Goal: Transaction & Acquisition: Purchase product/service

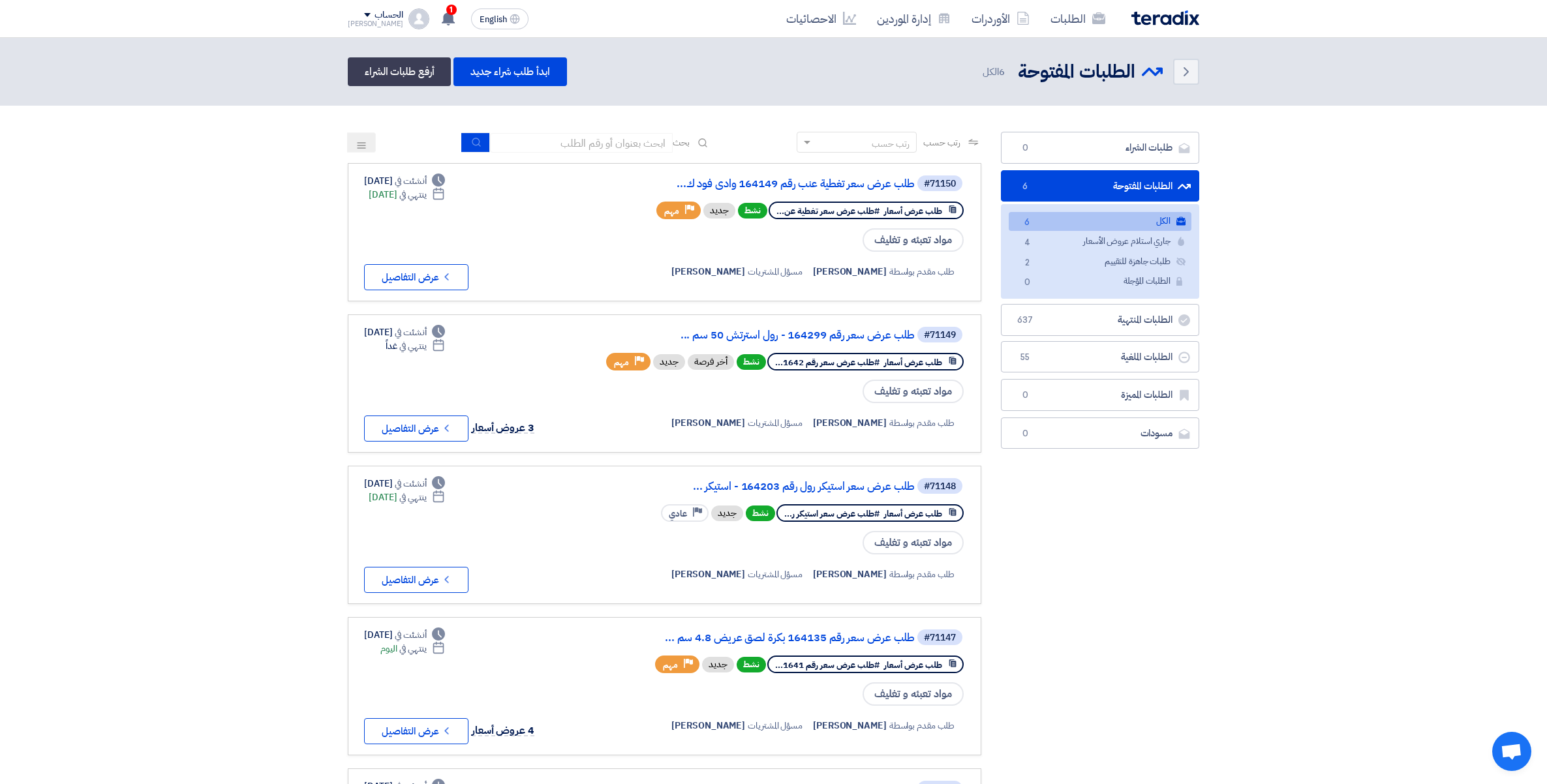
click at [435, 18] on div "1 لقد استلمت عرض سعر بقيمه "74100" لطلبك الخاص بشراء."طلب عرض سعر رقم 164299 - …" at bounding box center [448, 19] width 26 height 26
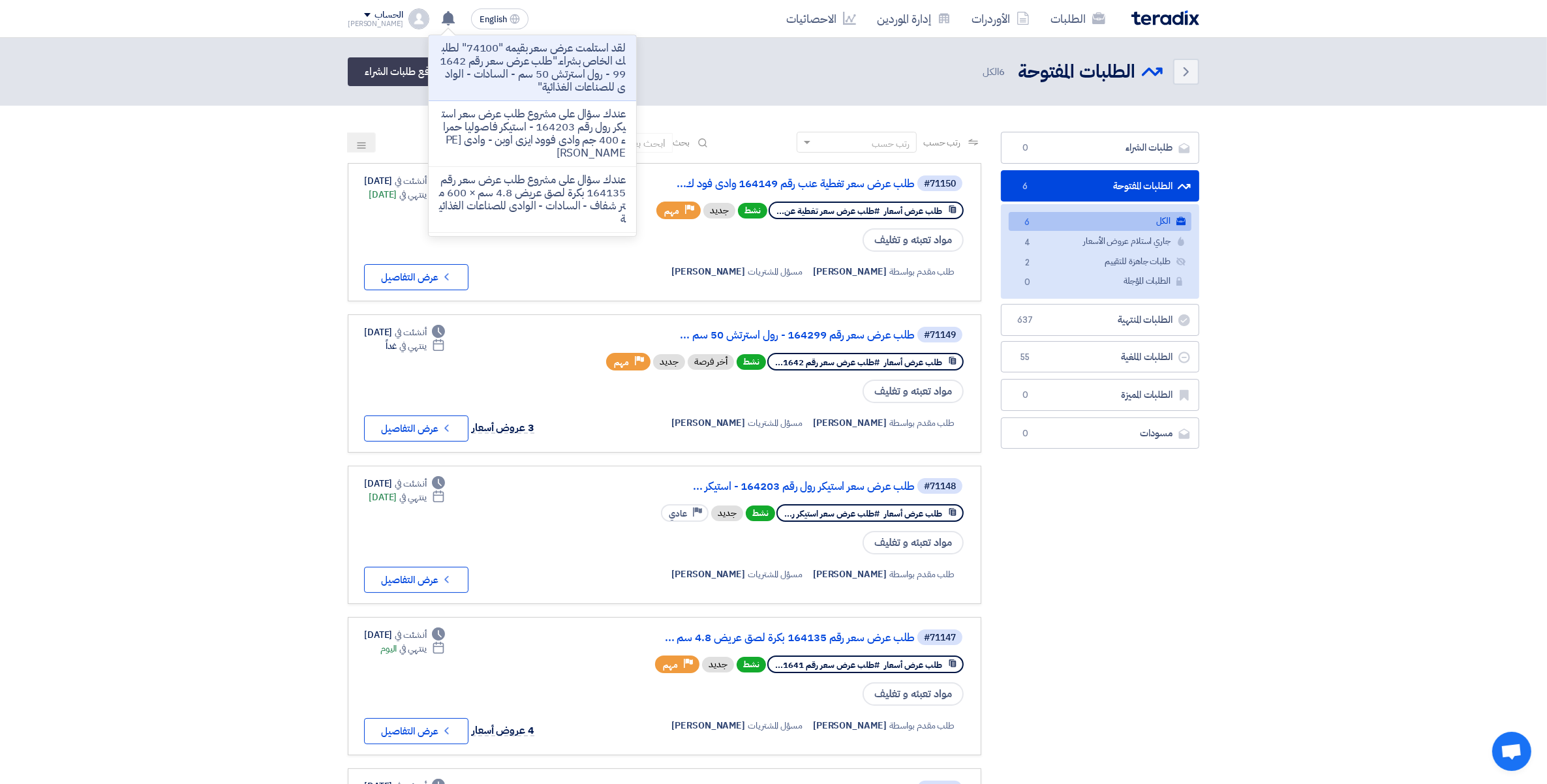
click at [512, 67] on p "لقد استلمت عرض سعر بقيمه "74100" لطلبك الخاص بشراء."طلب عرض سعر رقم 164299 - رو…" at bounding box center [532, 67] width 187 height 52
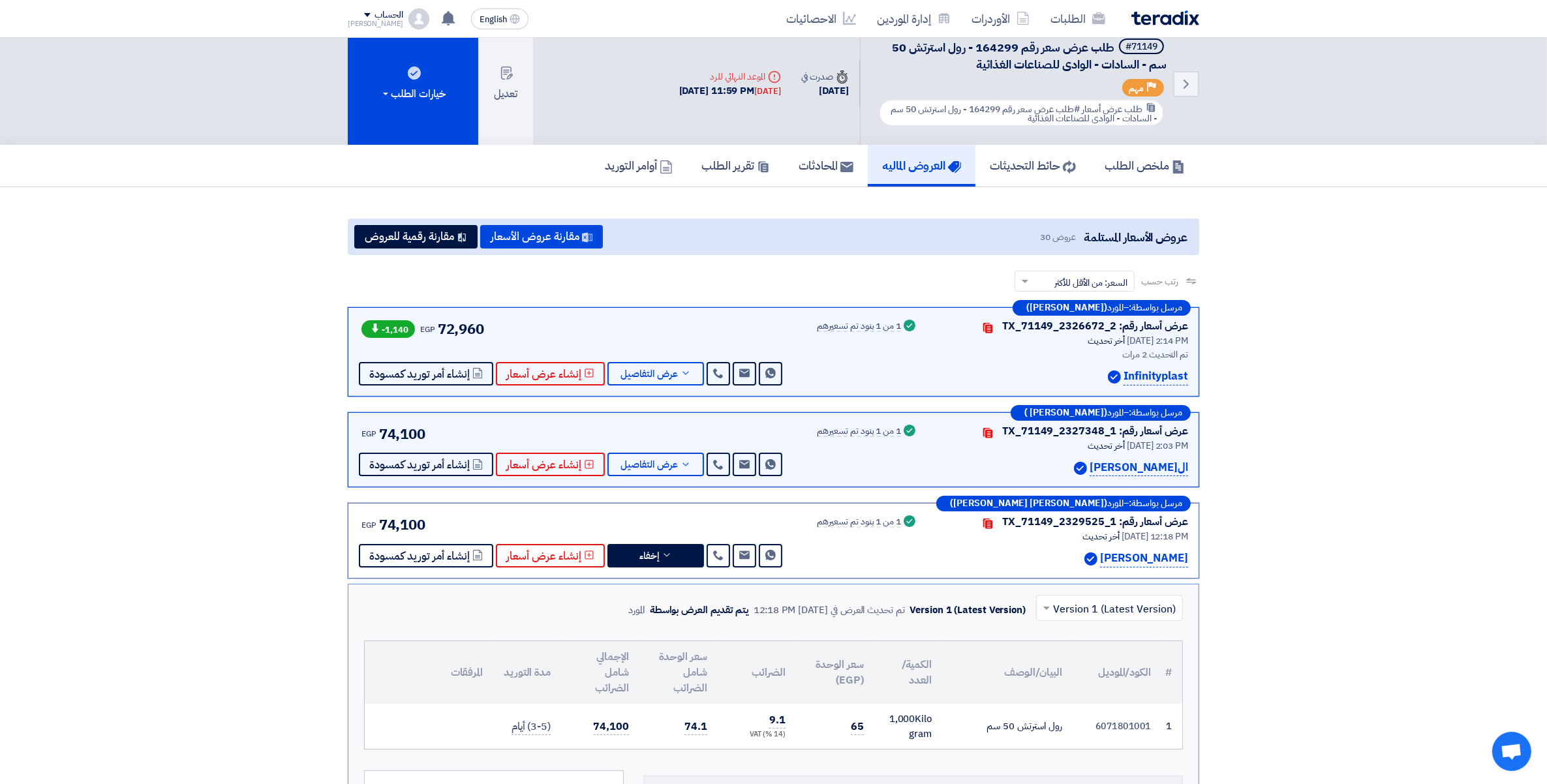
scroll to position [280, 0]
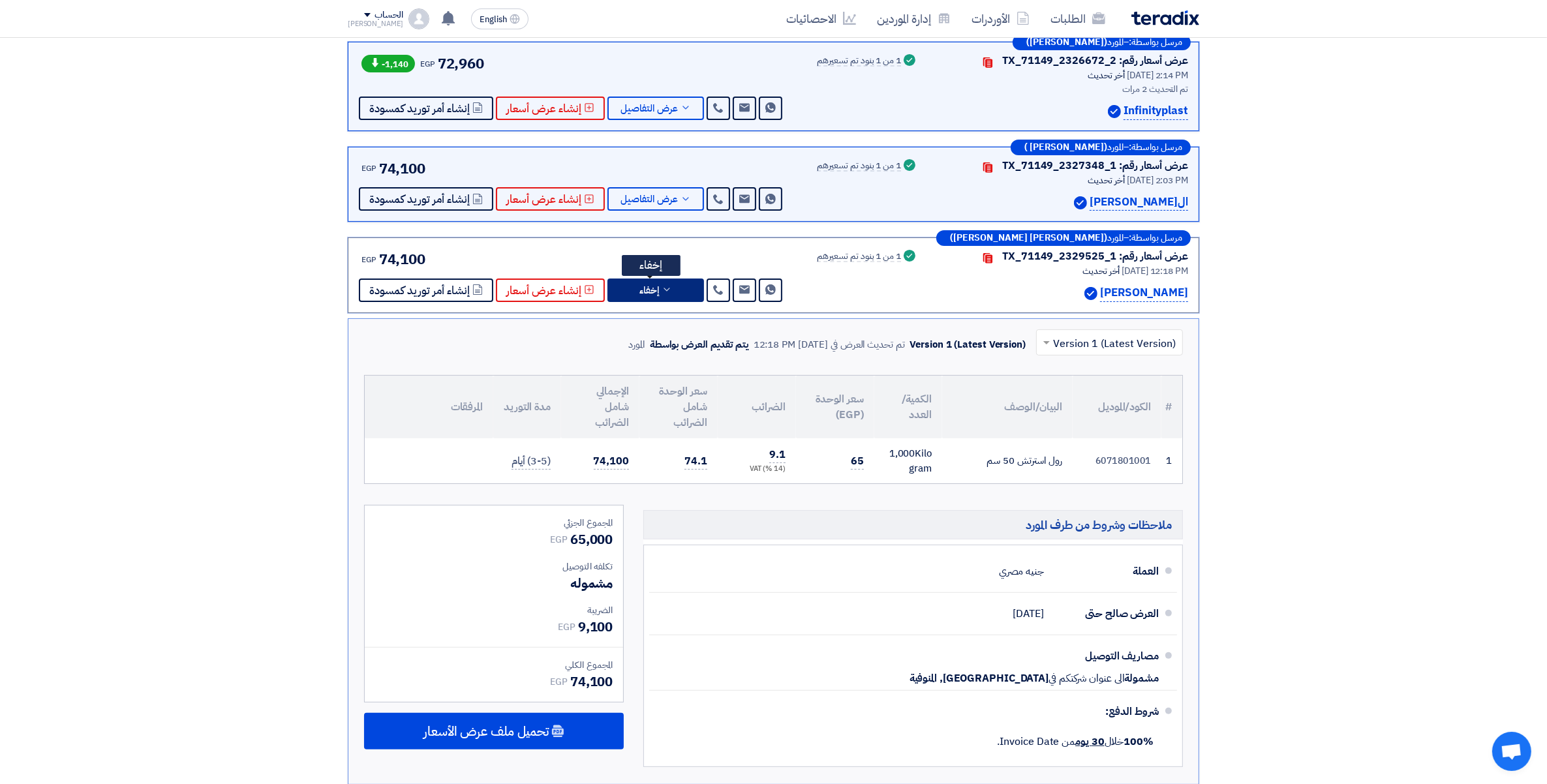
click at [662, 288] on icon at bounding box center [667, 290] width 11 height 11
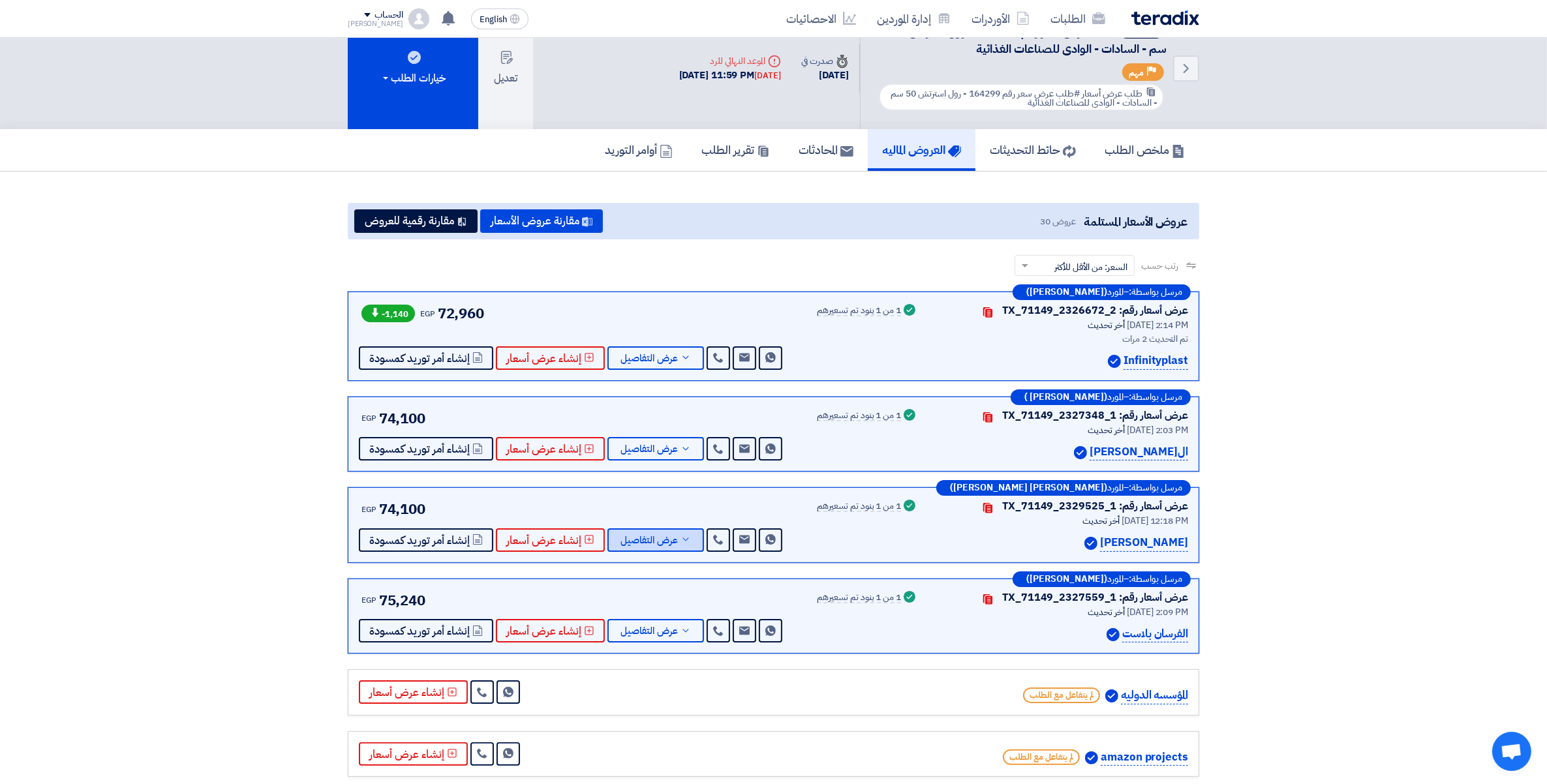
scroll to position [0, 0]
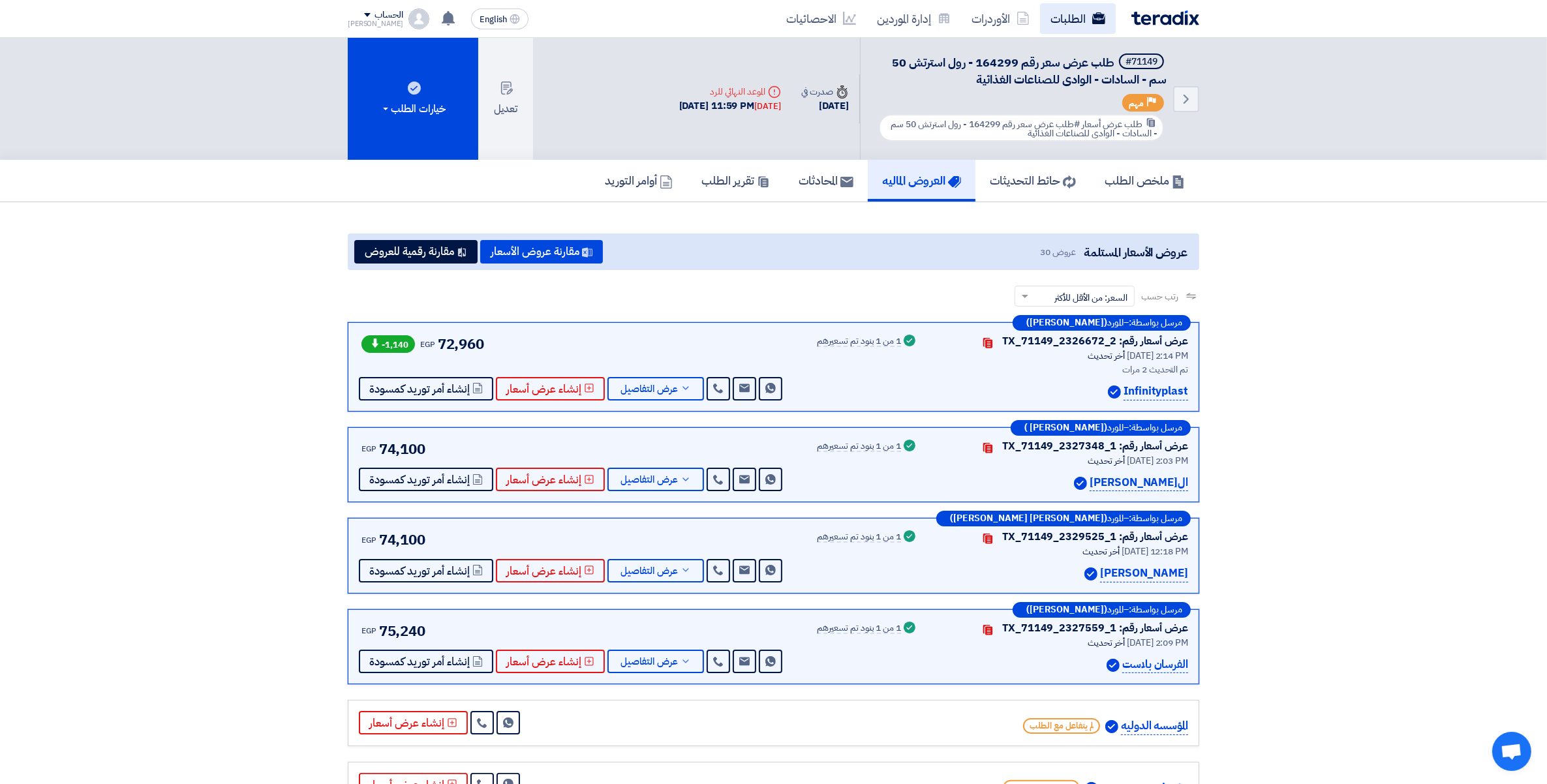
click at [1067, 22] on link "الطلبات" at bounding box center [1078, 19] width 75 height 31
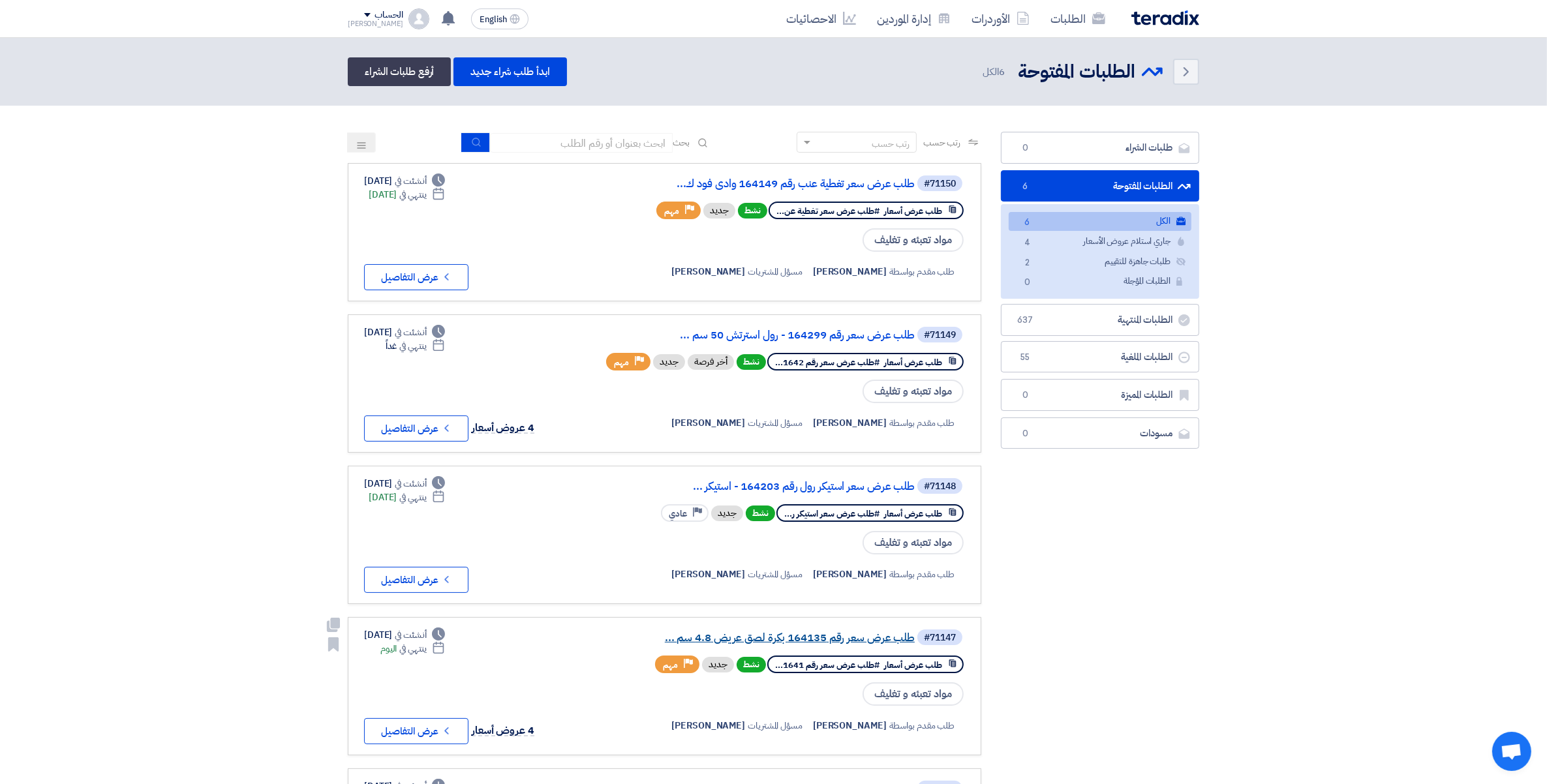
click at [807, 632] on link "طلب عرض سعر رقم 164135 بكرة لصق عريض 4.8 سم ..." at bounding box center [784, 638] width 261 height 11
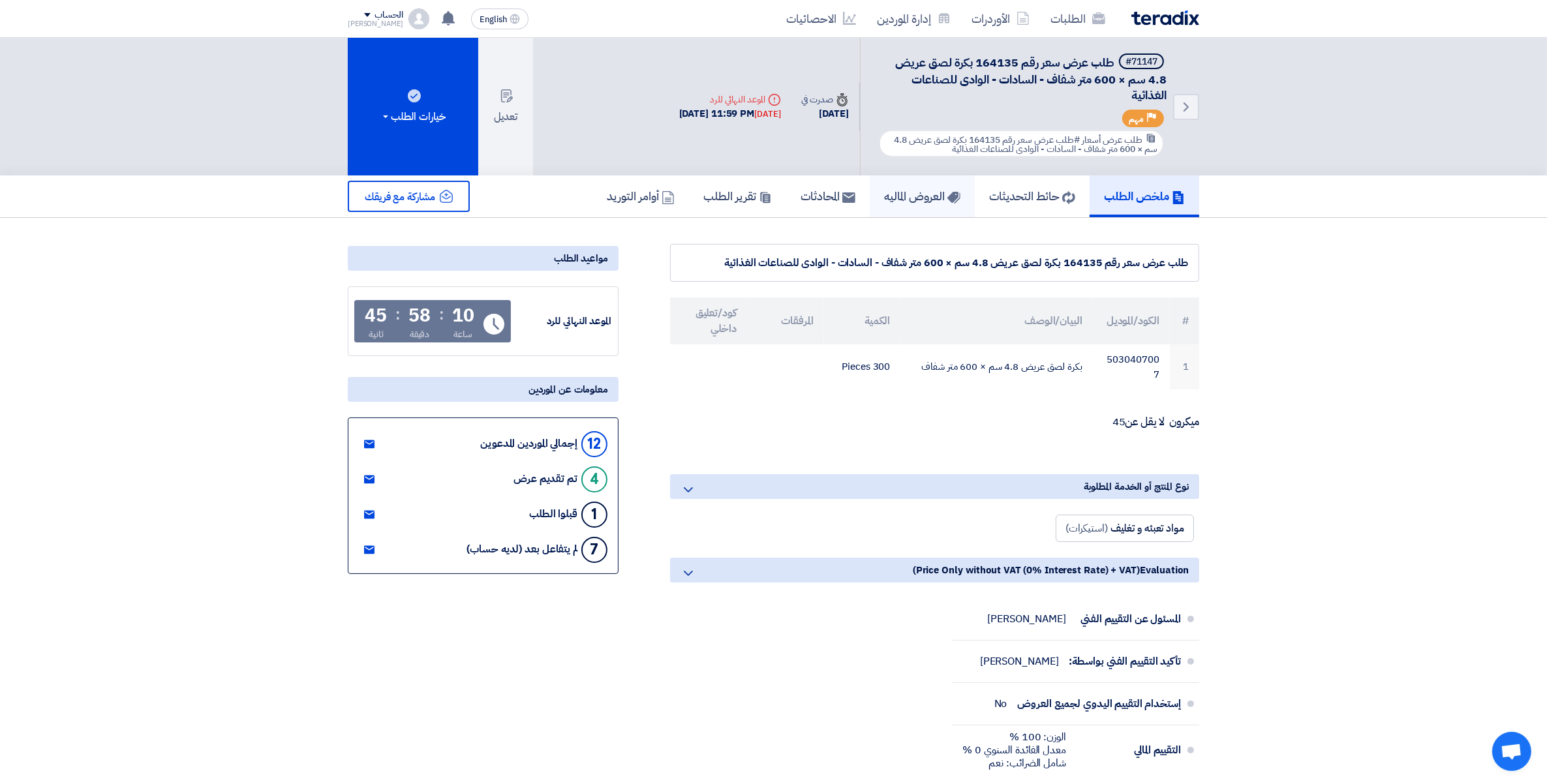
click at [904, 200] on h5 "العروض الماليه" at bounding box center [922, 196] width 76 height 15
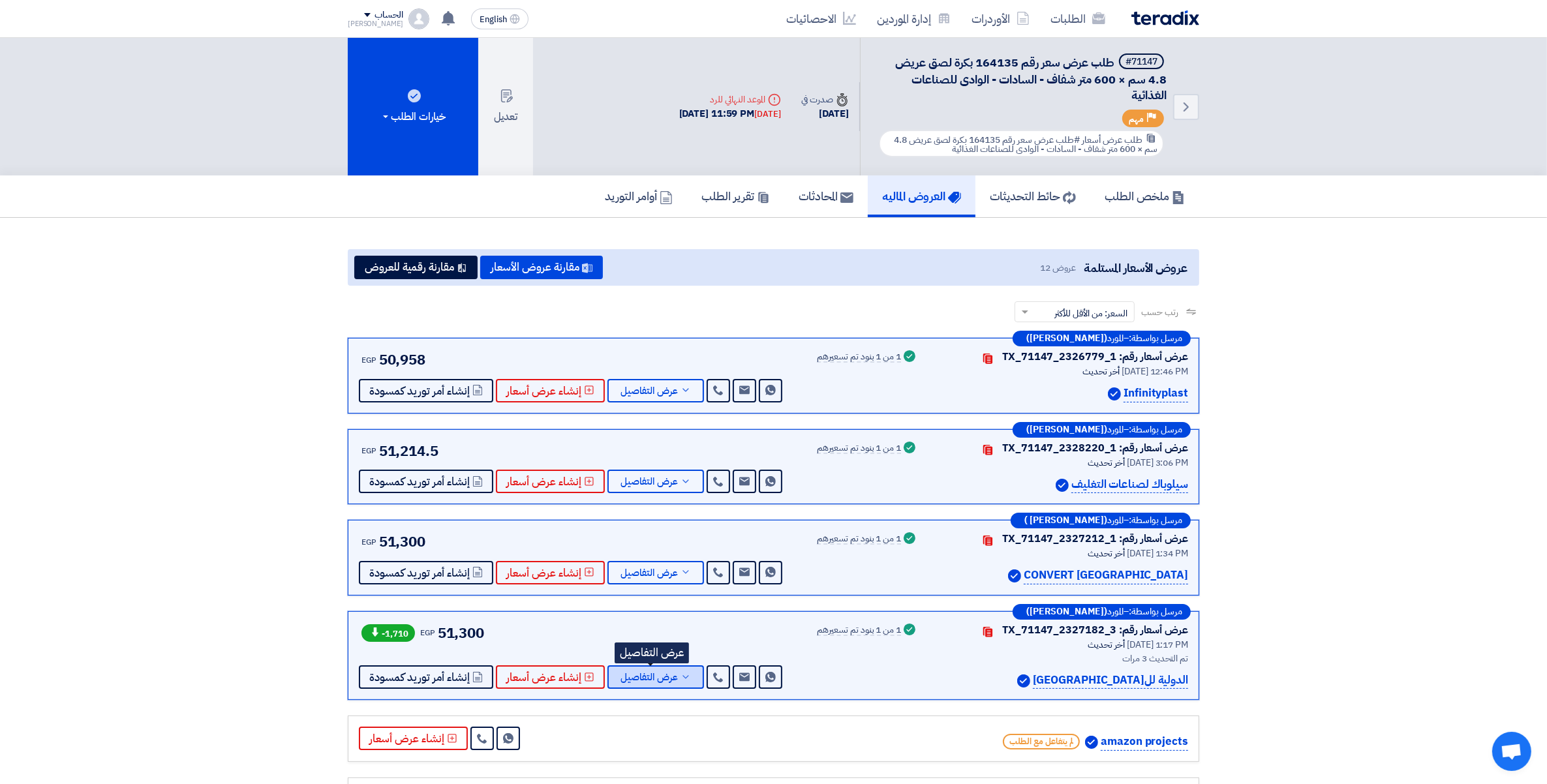
click at [681, 676] on icon at bounding box center [686, 677] width 11 height 11
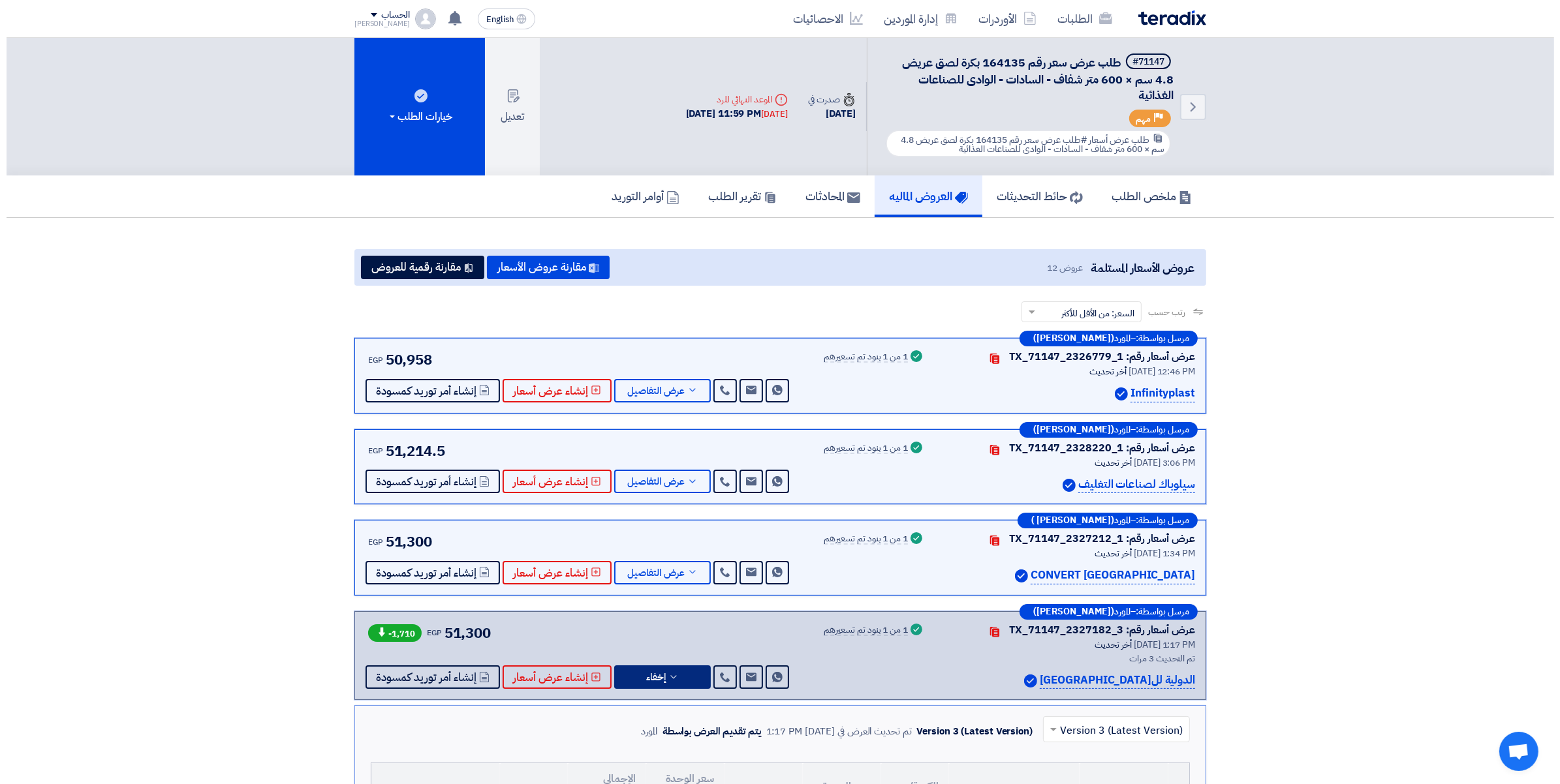
scroll to position [326, 0]
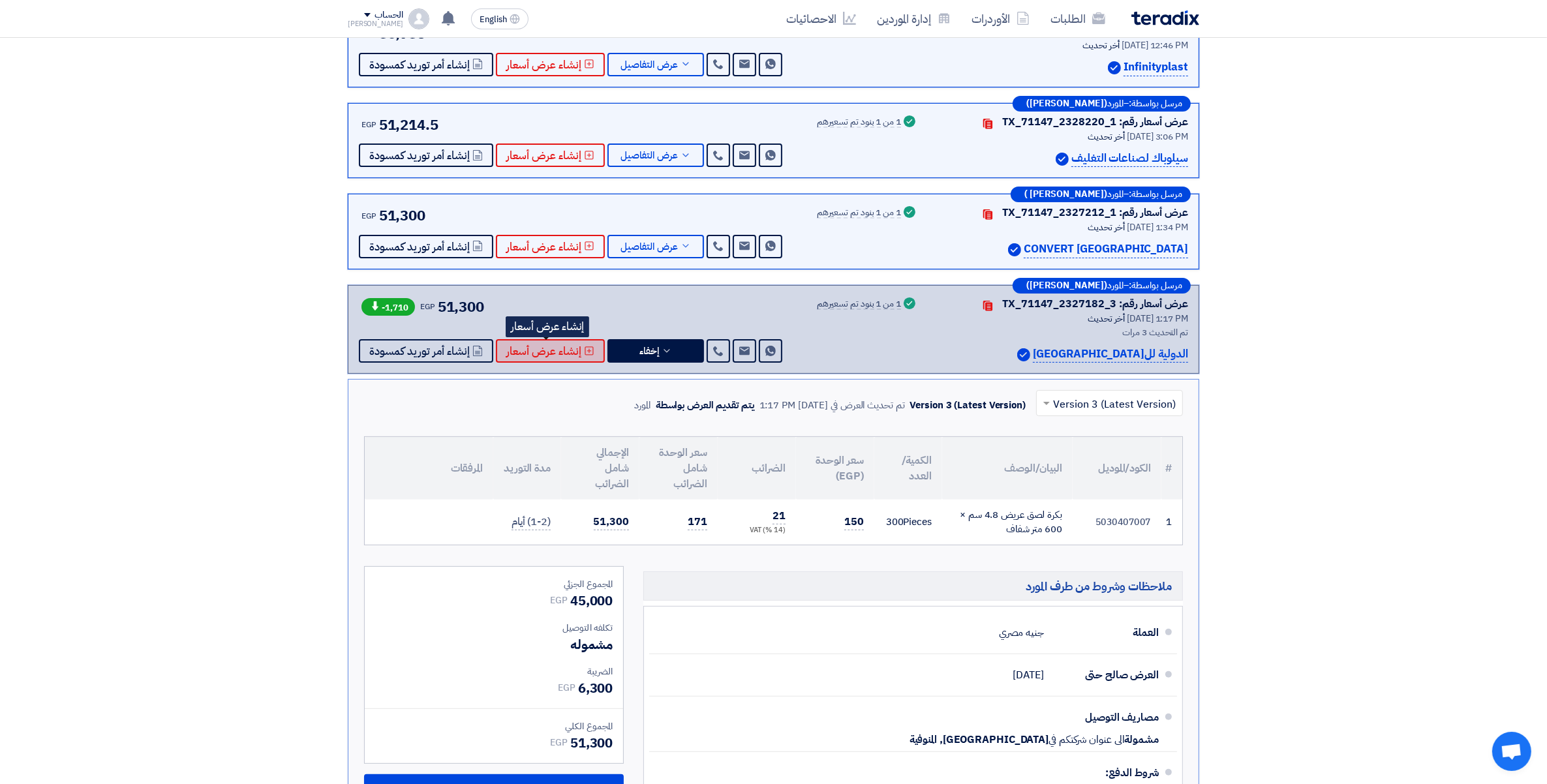
click at [579, 347] on button "إنشاء عرض أسعار" at bounding box center [550, 351] width 109 height 24
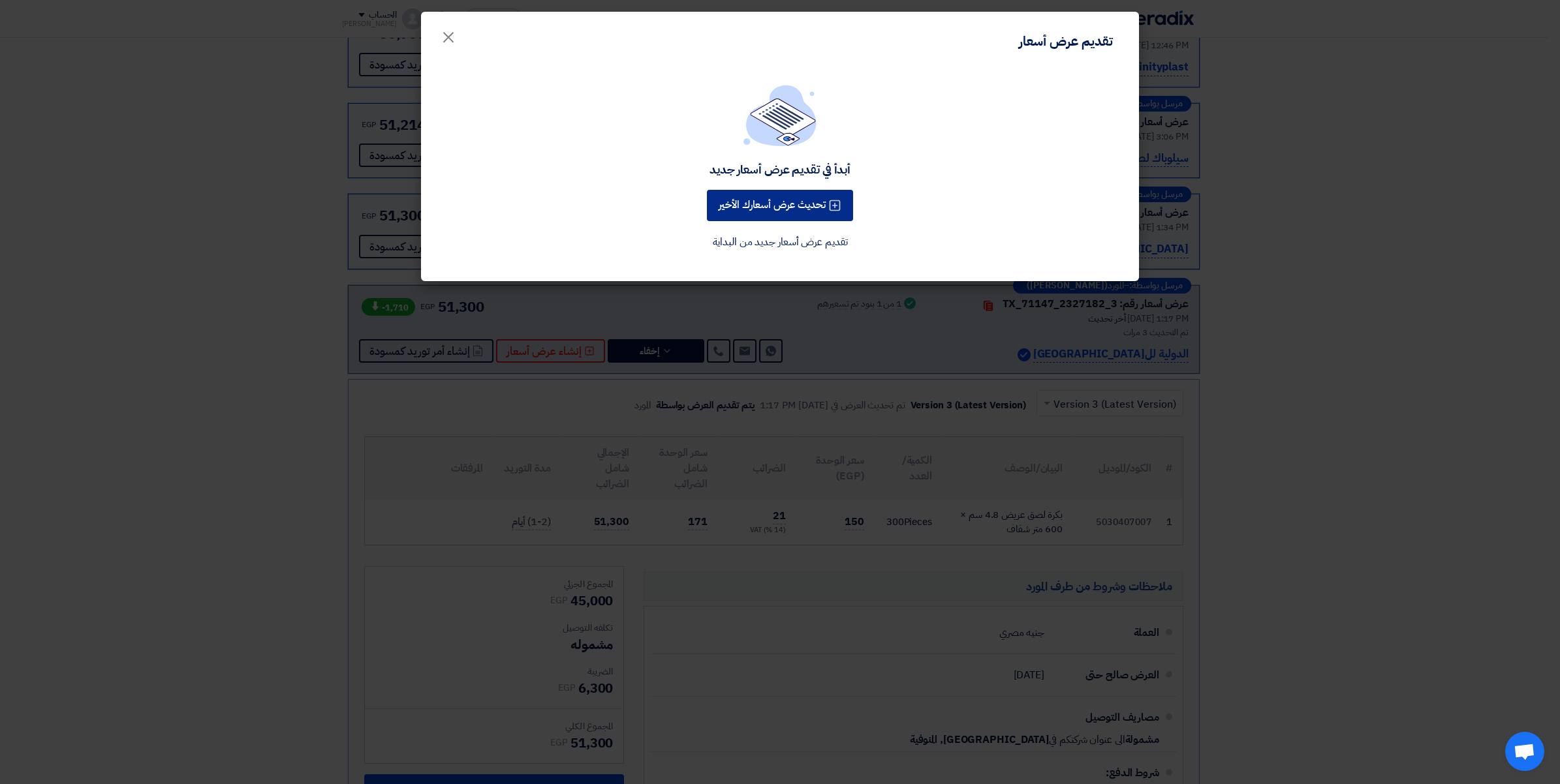
click at [797, 203] on button "تحديث عرض أسعارك الأخير" at bounding box center [780, 206] width 146 height 32
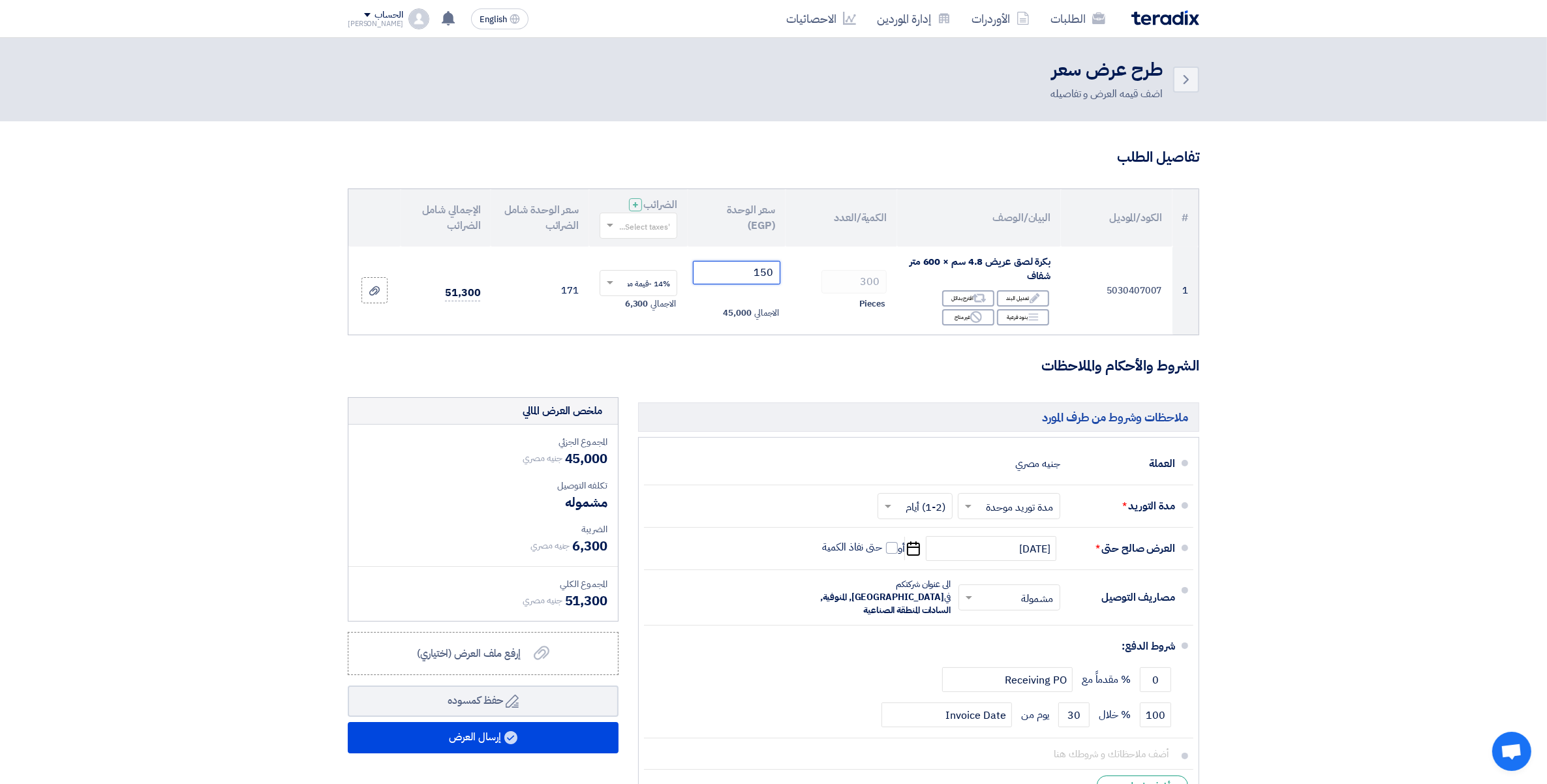
drag, startPoint x: 744, startPoint y: 268, endPoint x: 1200, endPoint y: 263, distance: 456.0
click at [1194, 263] on tr "1 5030407007 بكرة لصق عريض 4.8 سم × 600 متر شفاف Edit تعديل البند Alternative ا…" at bounding box center [774, 291] width 850 height 88
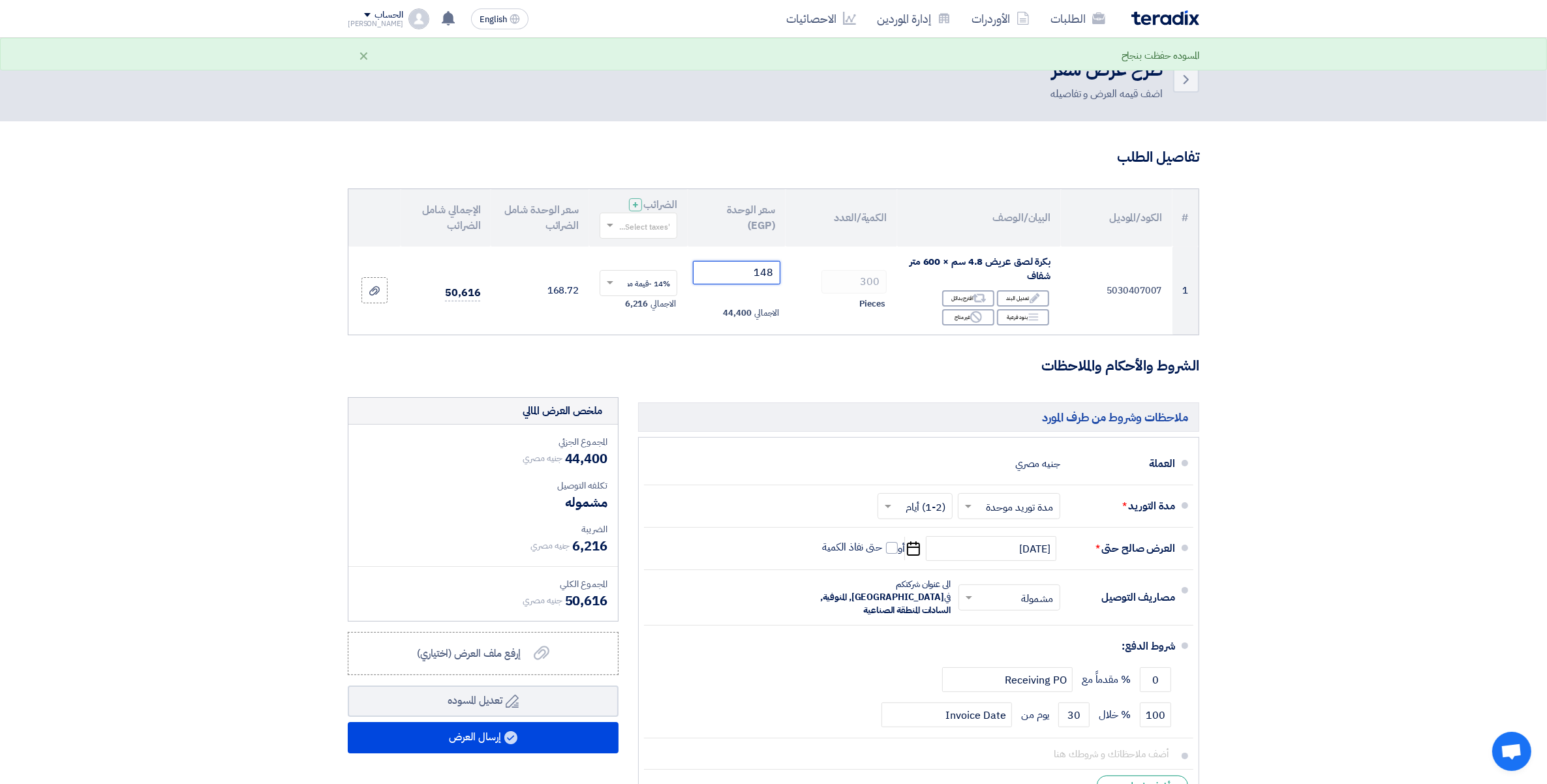
type input "148"
click at [636, 222] on input "text" at bounding box center [646, 227] width 52 height 22
click at [653, 247] on span "14% -قيمة مضافة" at bounding box center [640, 250] width 60 height 11
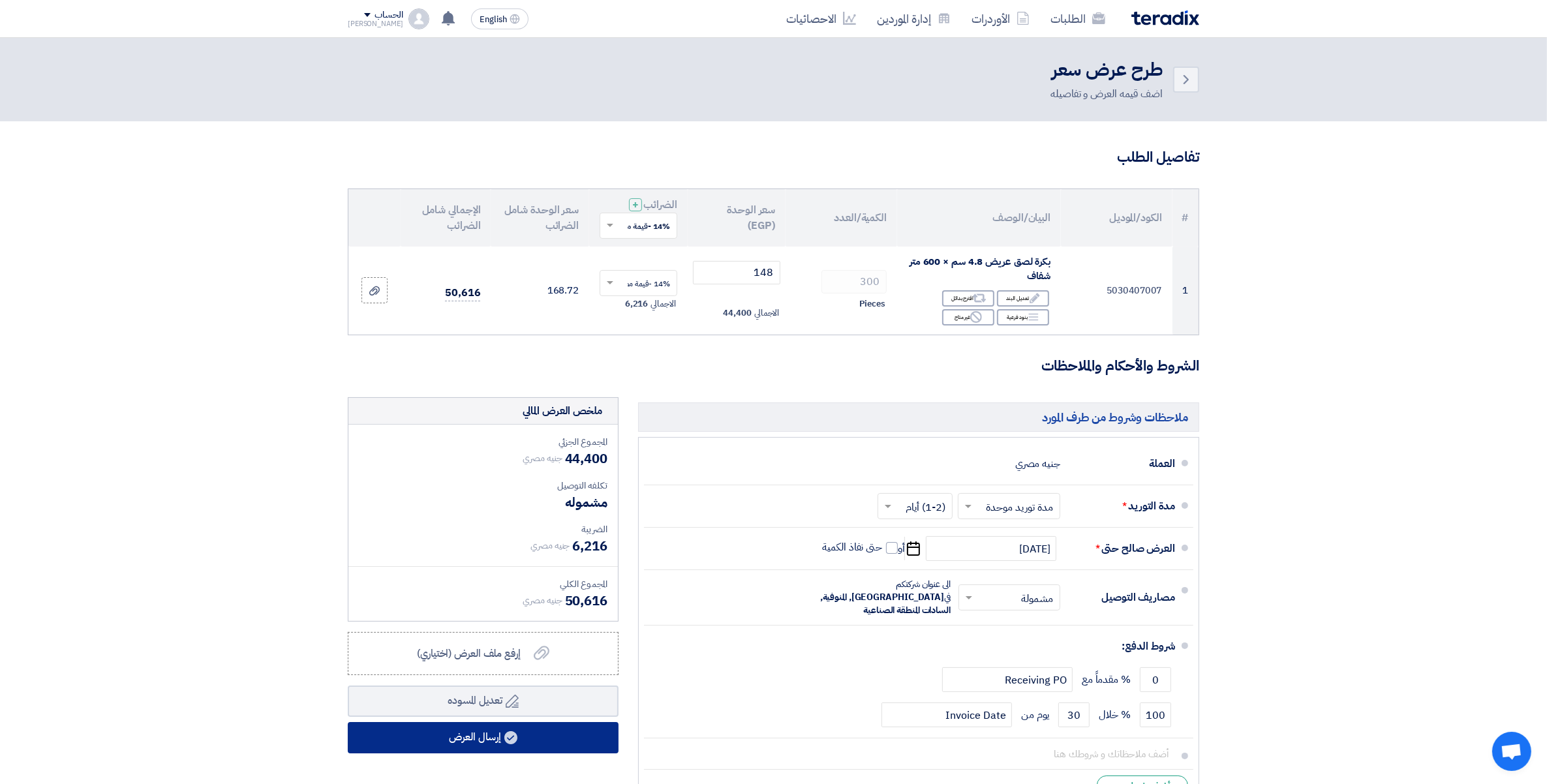
click at [521, 734] on button "إرسال العرض" at bounding box center [483, 738] width 271 height 32
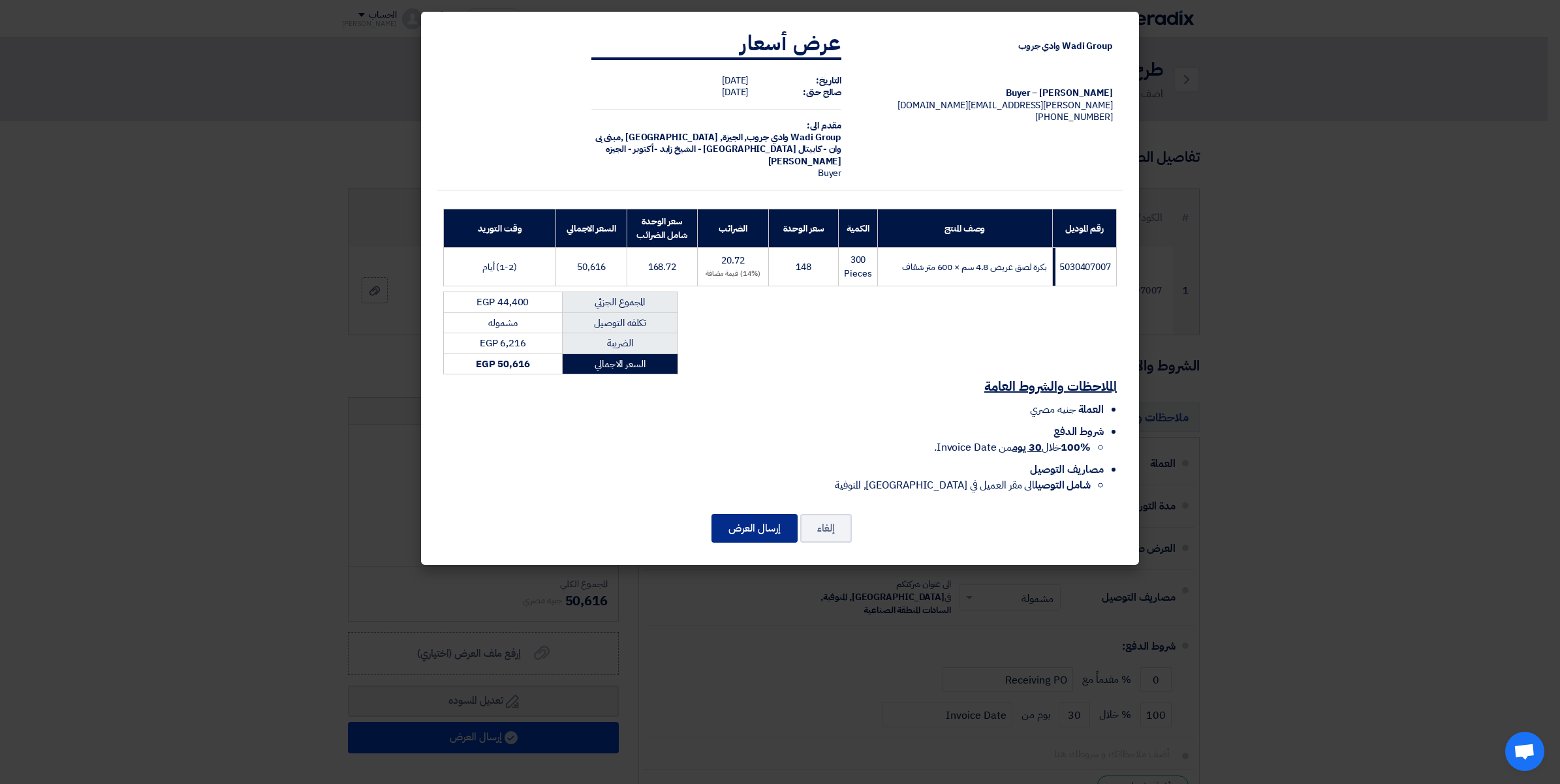
click at [755, 532] on button "إرسال العرض" at bounding box center [754, 529] width 86 height 29
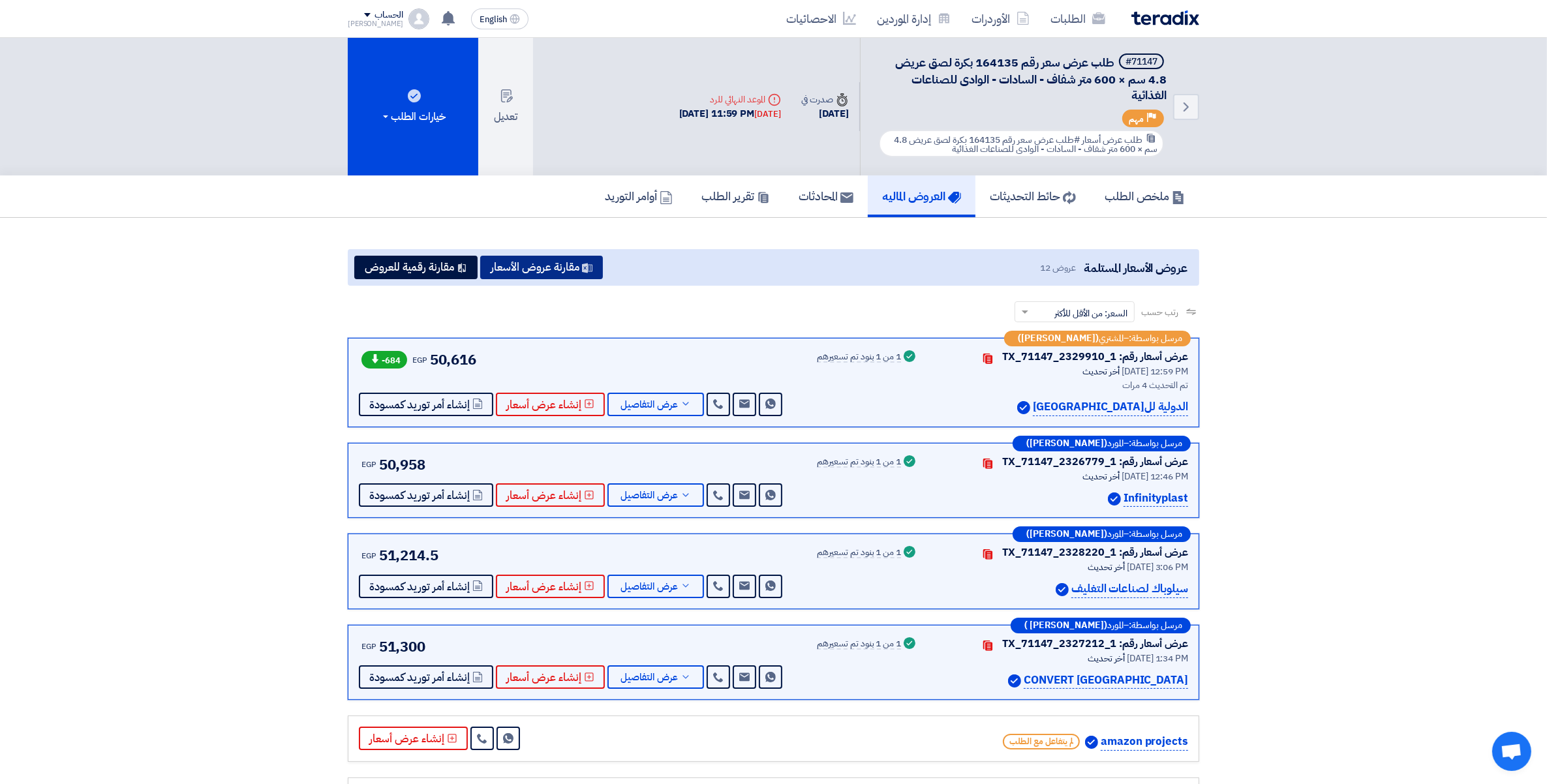
click at [555, 260] on button "مقارنة عروض الأسعار" at bounding box center [541, 268] width 123 height 24
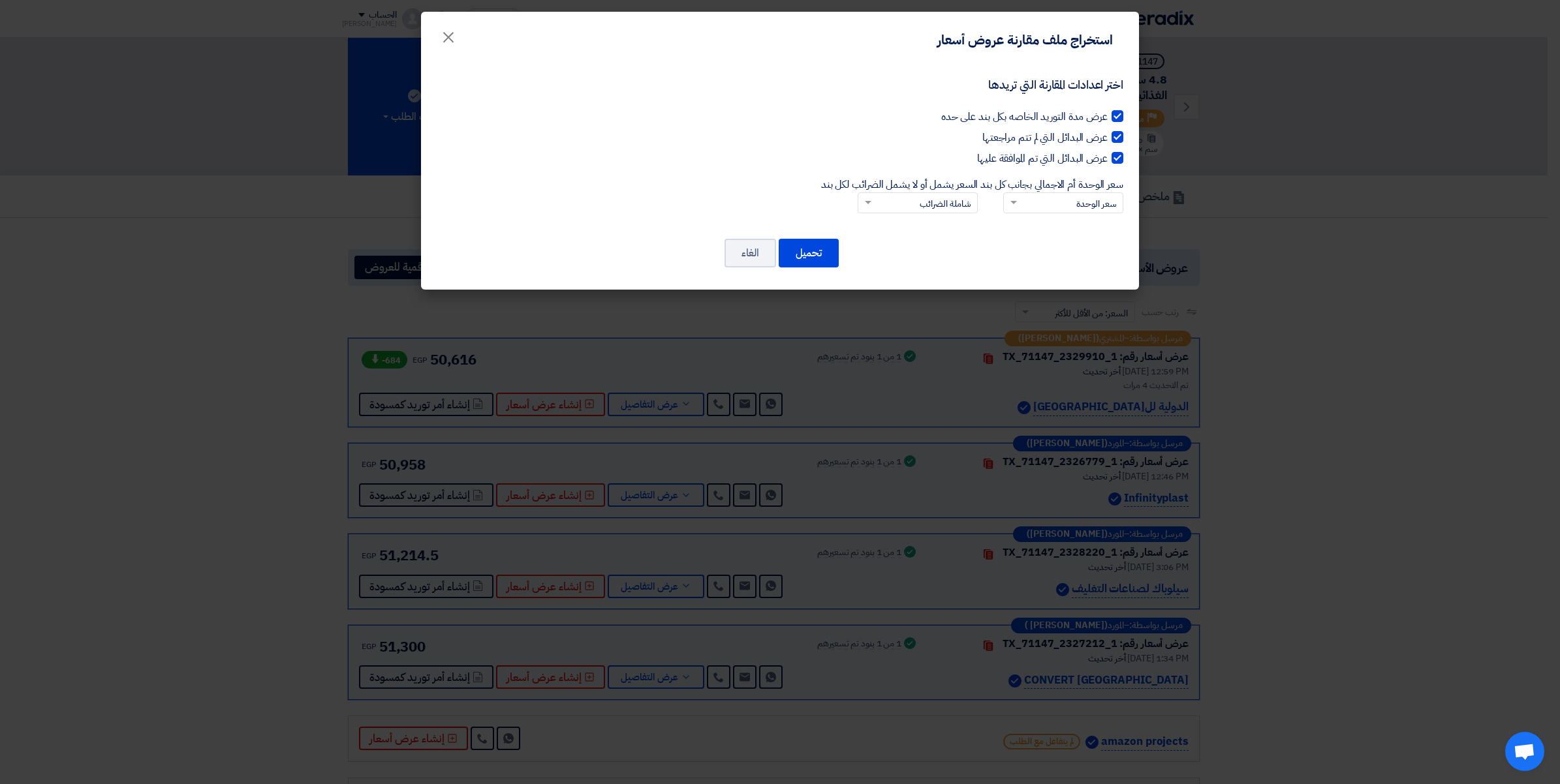
click at [1310, 278] on modal-container "استخراج ملف مقارنة عروض أسعار × اختر اعدادات المقارنة التي تريدها عرض مدة التور…" at bounding box center [780, 392] width 1560 height 784
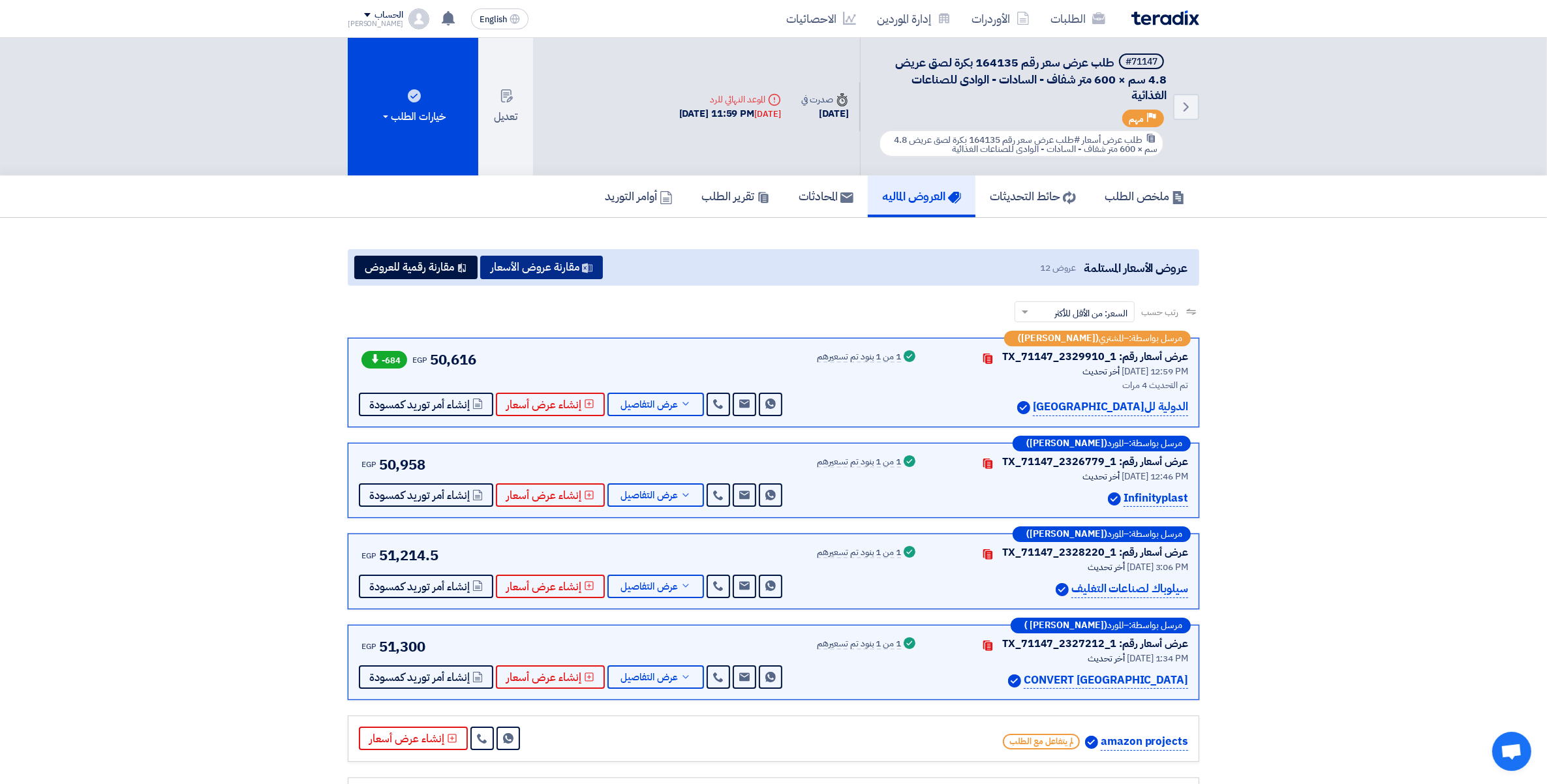
click at [563, 270] on button "مقارنة عروض الأسعار" at bounding box center [541, 268] width 123 height 24
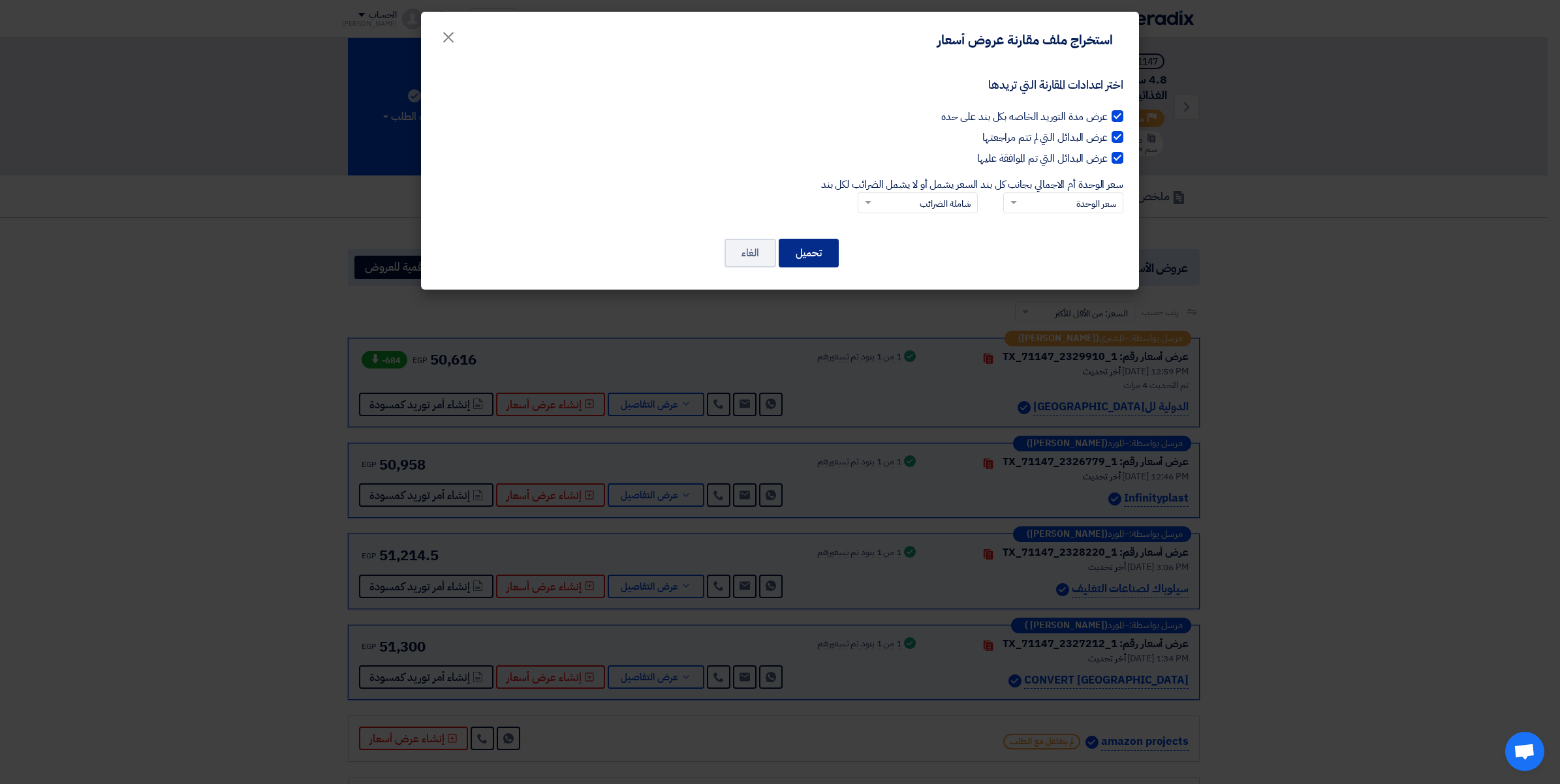
click at [812, 245] on button "تحميل" at bounding box center [809, 253] width 60 height 29
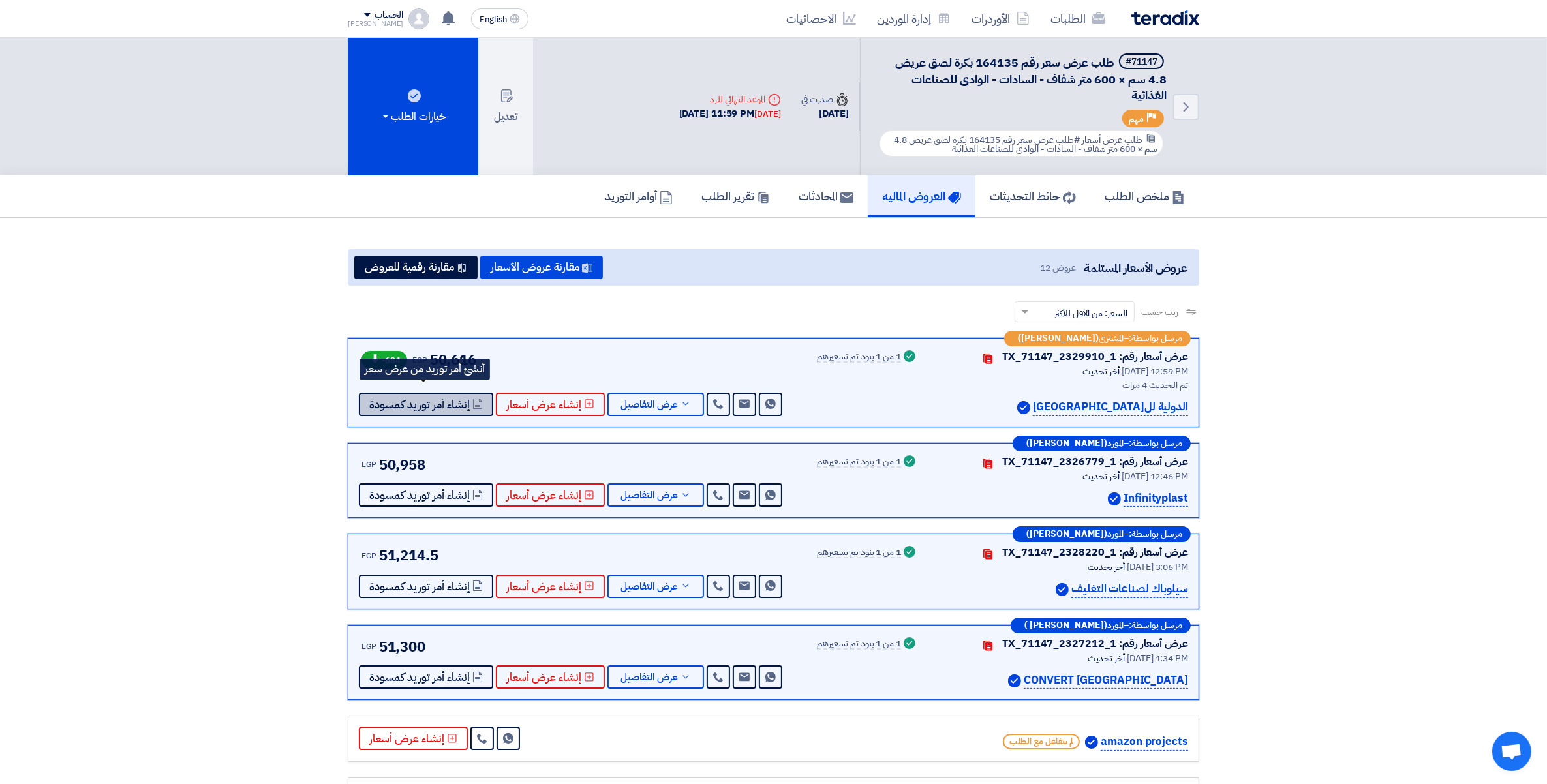
click at [442, 406] on span "إنشاء أمر توريد كمسودة" at bounding box center [420, 405] width 100 height 10
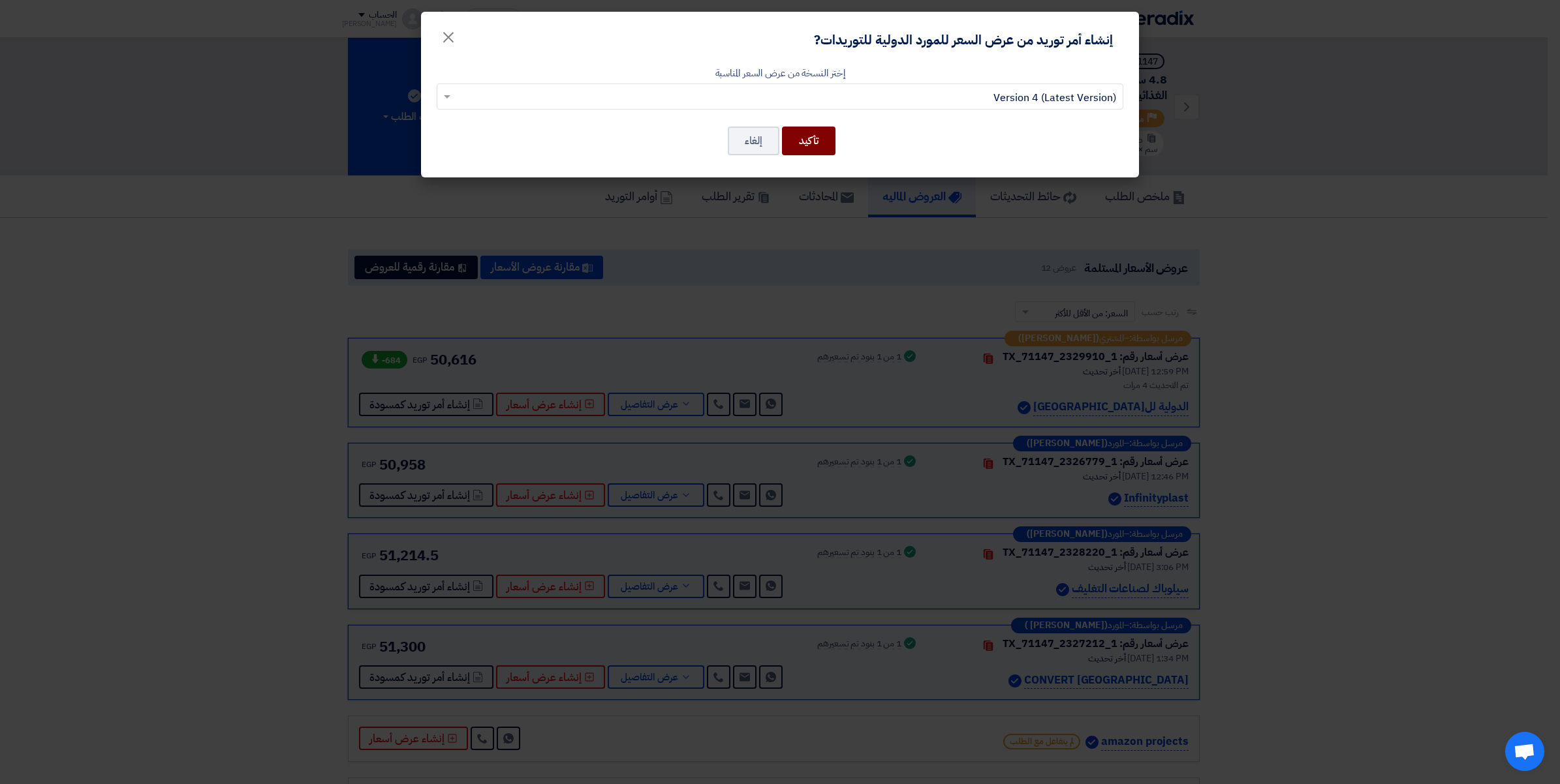
click at [819, 147] on button "تأكيد" at bounding box center [809, 141] width 54 height 29
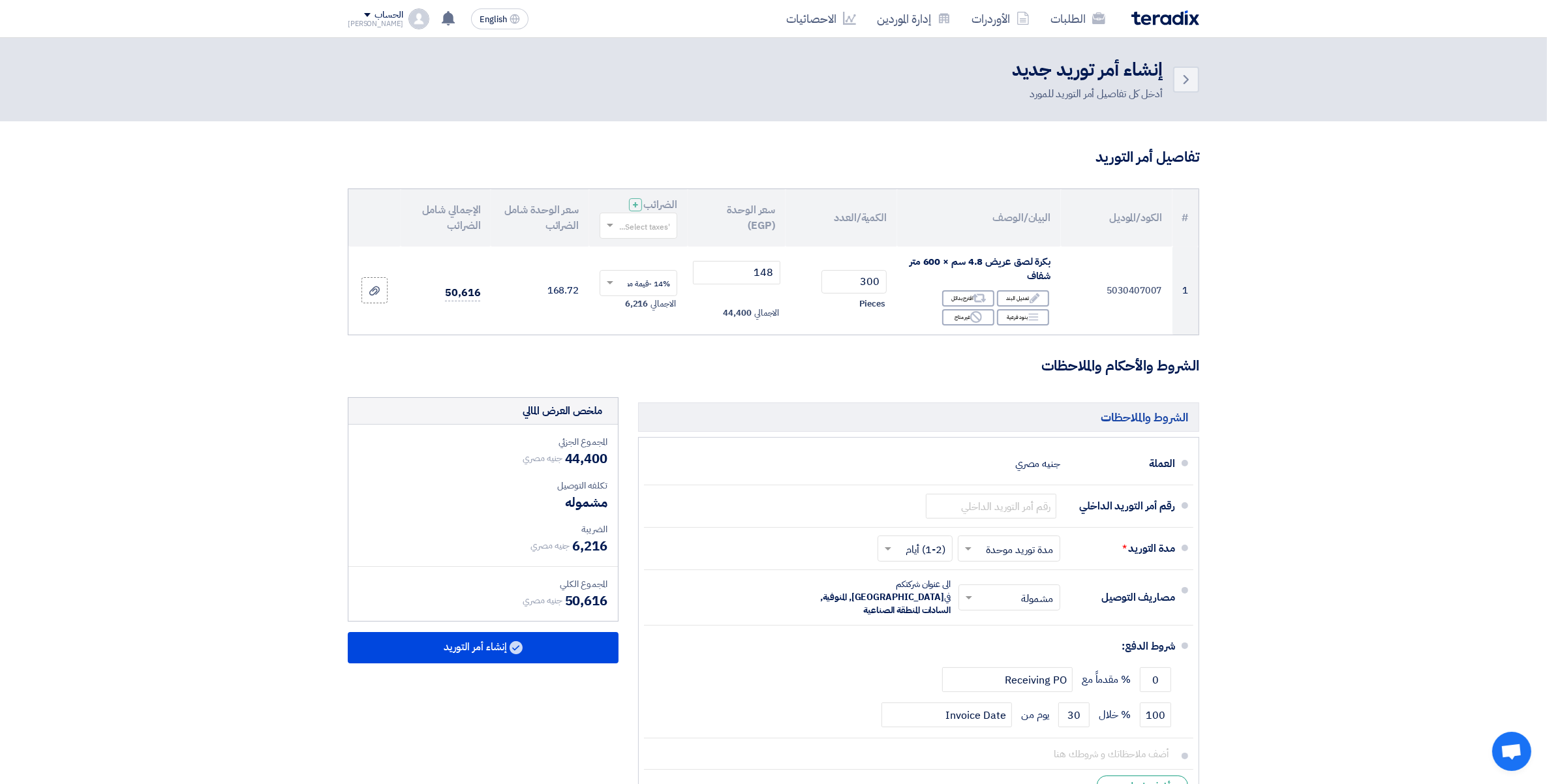
click at [643, 225] on input "text" at bounding box center [646, 227] width 52 height 22
click at [641, 252] on span "14% -قيمة مضافة" at bounding box center [640, 250] width 60 height 11
drag, startPoint x: 1008, startPoint y: 504, endPoint x: 1002, endPoint y: 506, distance: 6.3
click at [1008, 504] on input "text" at bounding box center [992, 506] width 131 height 25
paste input "164135/1"
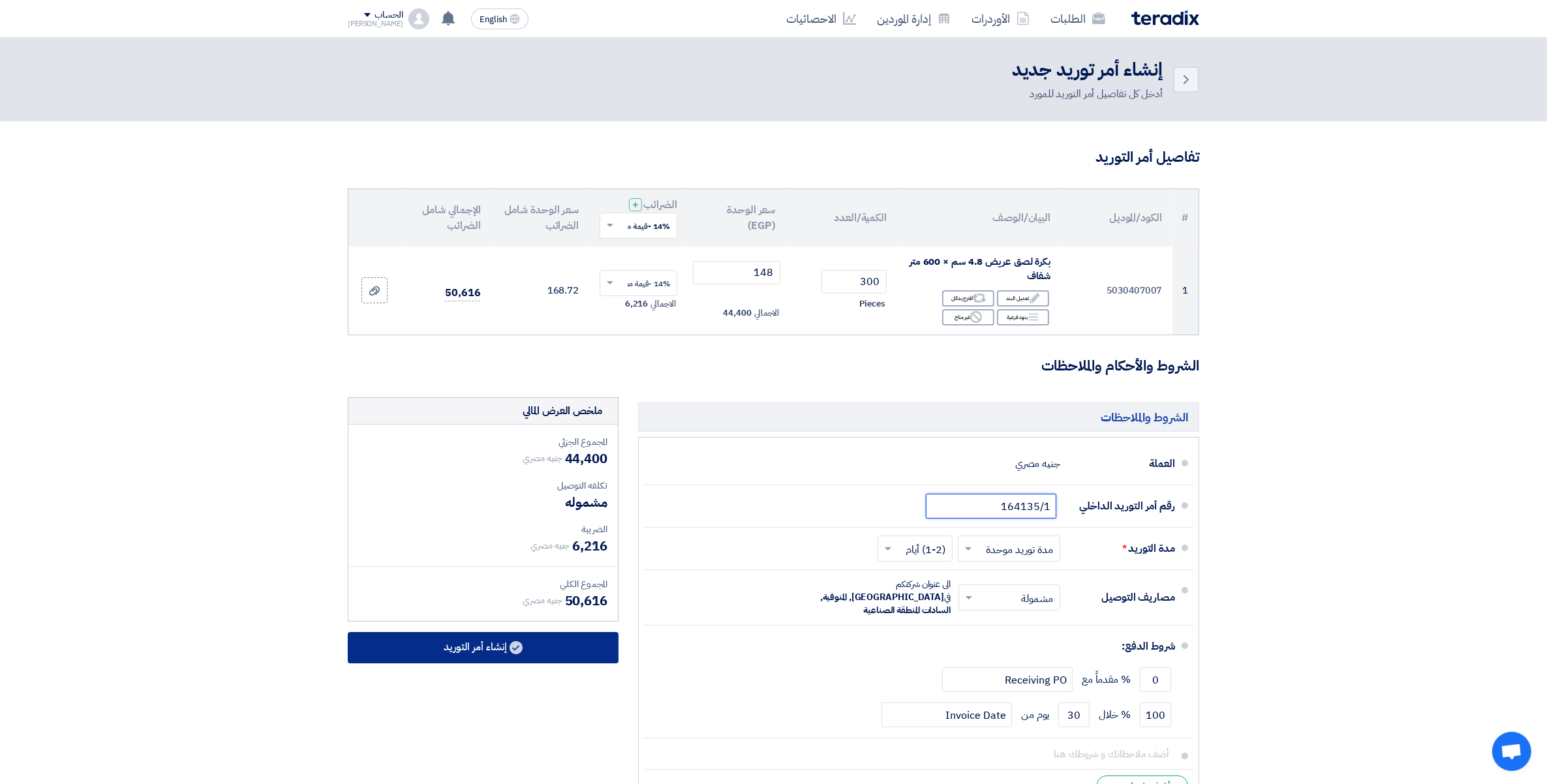
type input "164135/1"
click at [504, 651] on button "إنشاء أمر التوريد" at bounding box center [483, 648] width 271 height 32
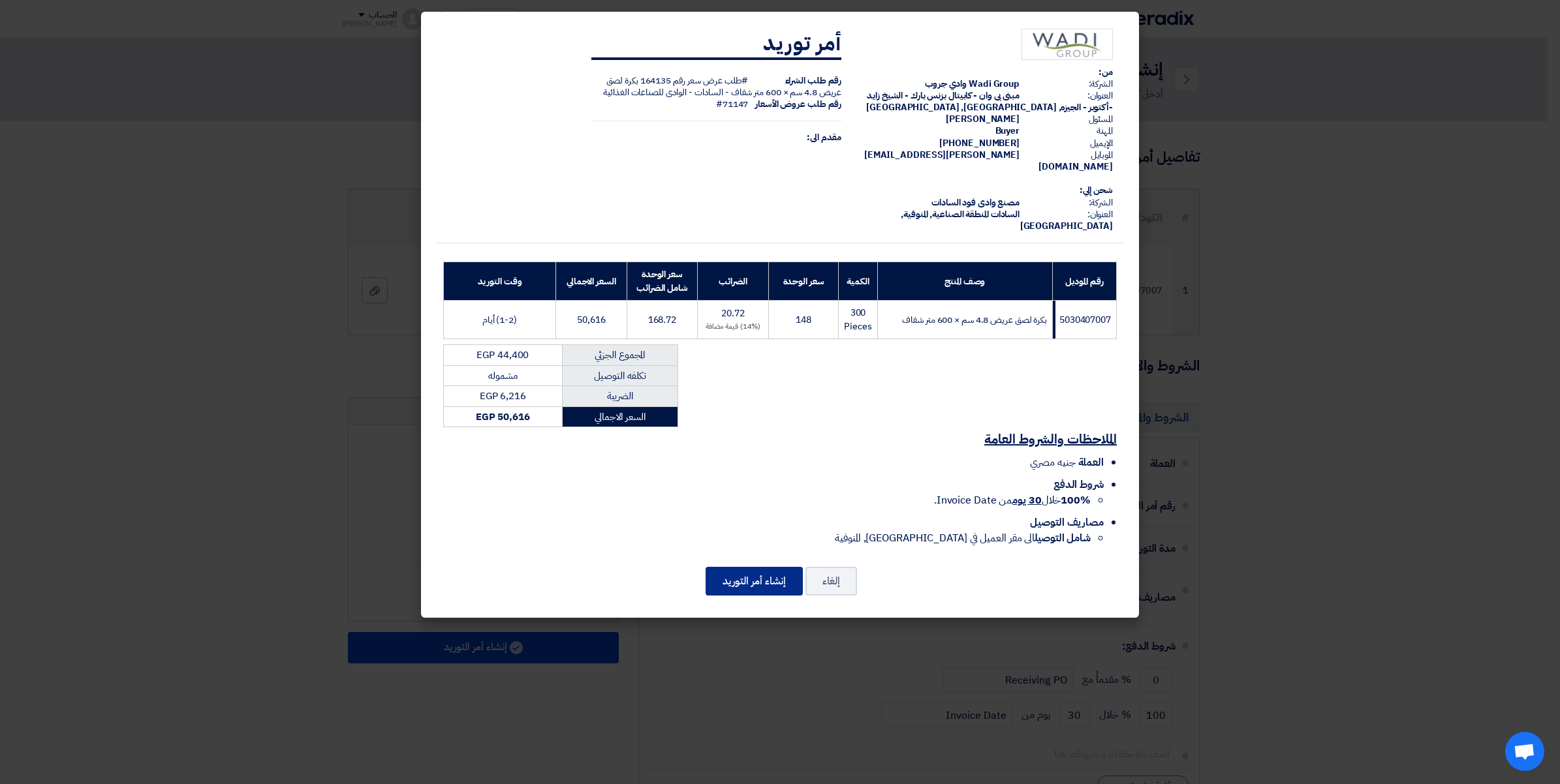
click at [753, 551] on div "من: الشركة: Wadi Group وادي جروب العنوان: مبنى بى وان - كابيتال بزنس بارك - الش…" at bounding box center [780, 315] width 718 height 607
click at [758, 572] on button "إنشاء أمر التوريد" at bounding box center [754, 581] width 98 height 29
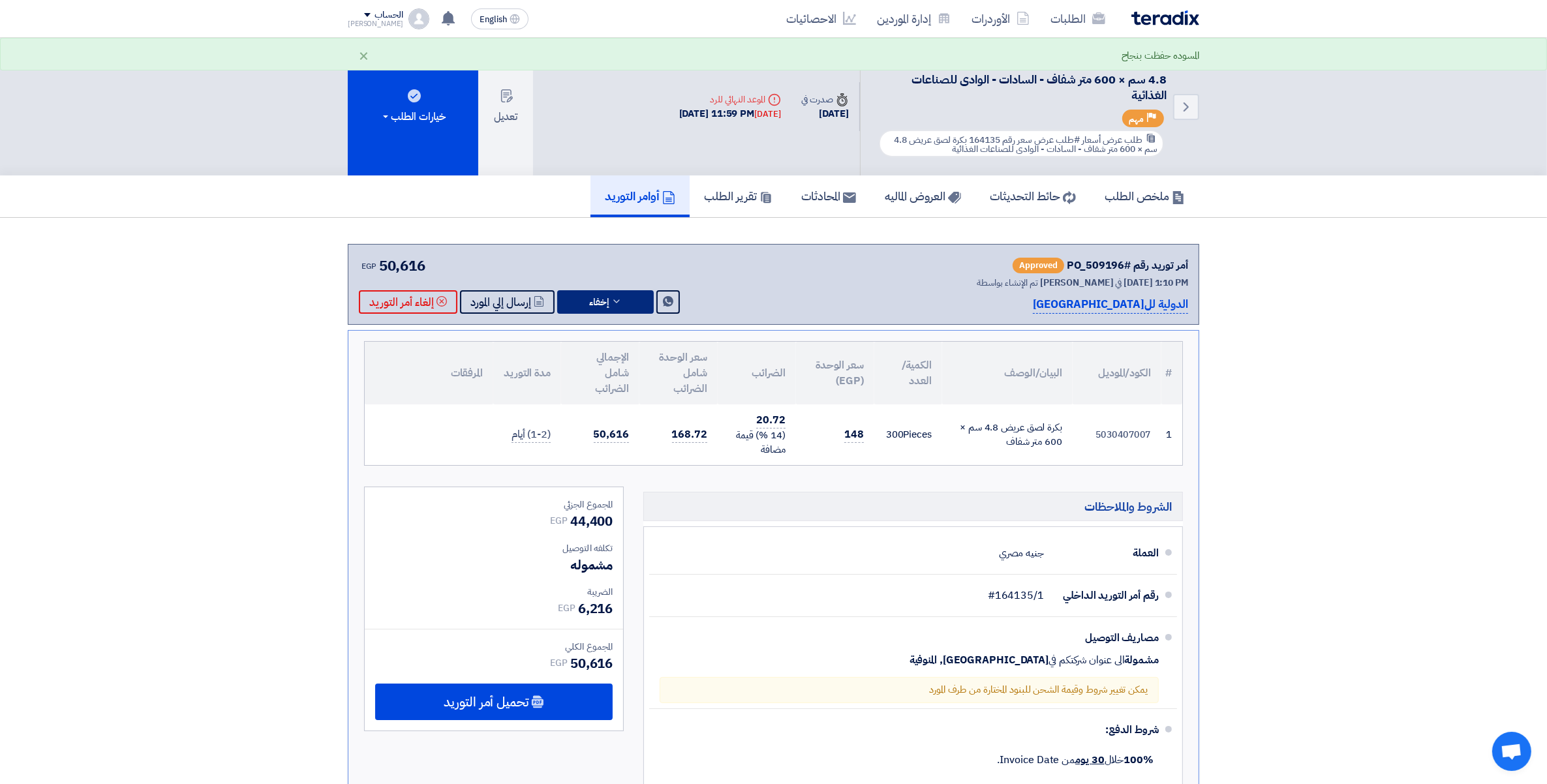
click at [616, 301] on icon at bounding box center [616, 301] width 11 height 11
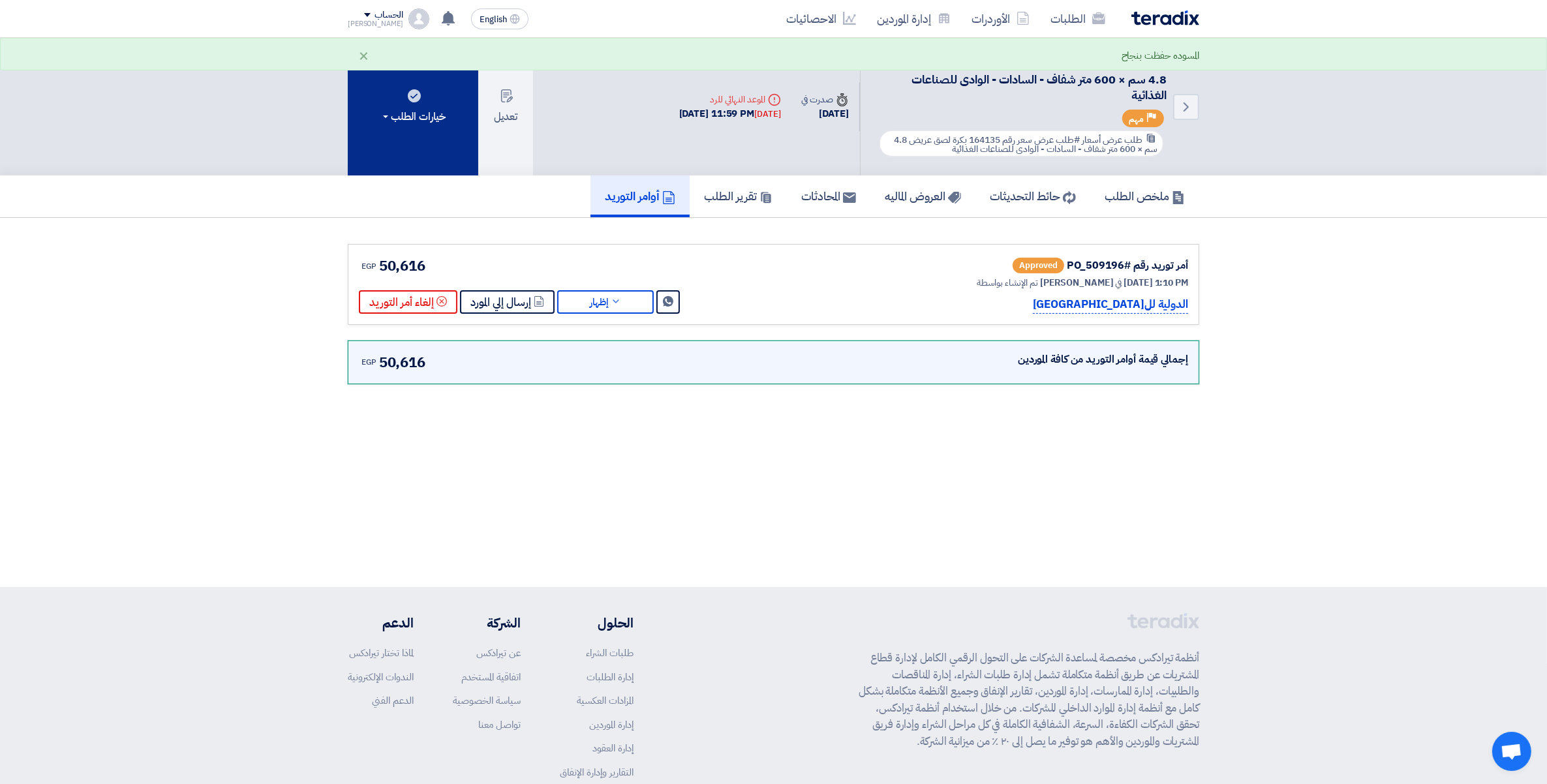
click at [398, 99] on button "خيارات الطلب" at bounding box center [413, 107] width 131 height 138
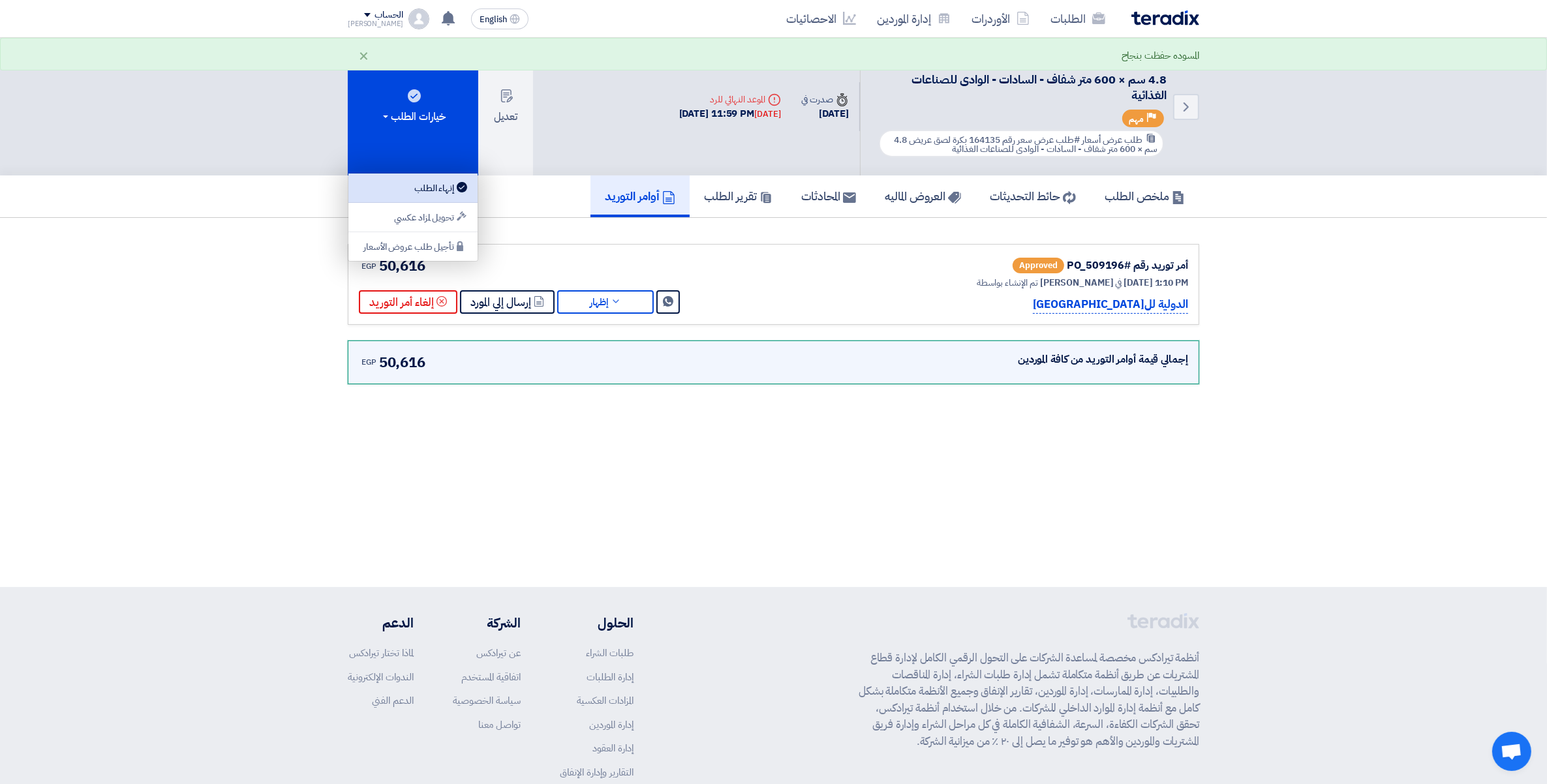
click at [437, 186] on div "إنهاء الطلب" at bounding box center [413, 188] width 113 height 16
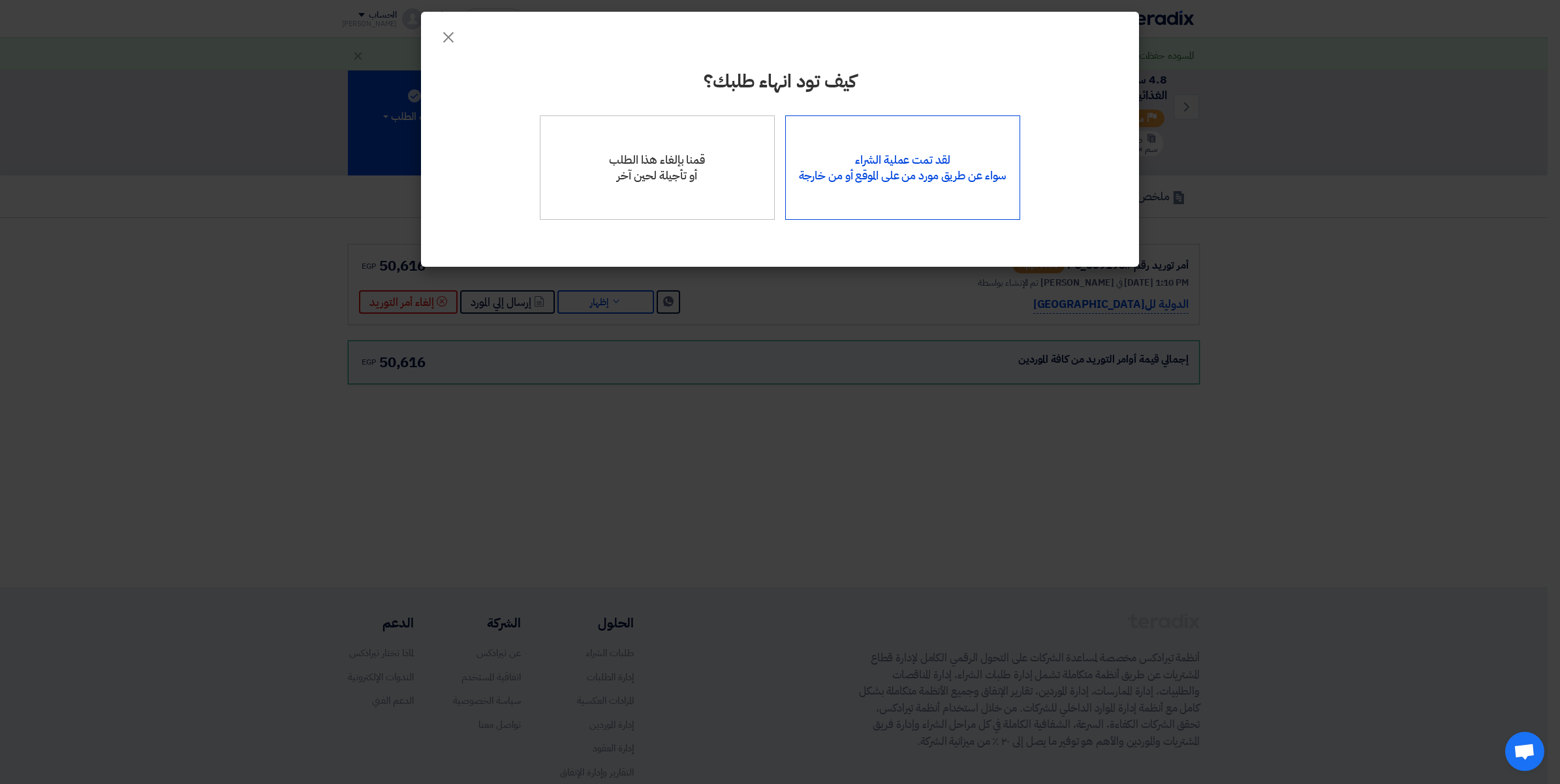
click at [898, 148] on div "لقد تمت عملية الشراء سواء عن طريق مورد من على الموقع أو من خارجة" at bounding box center [903, 168] width 235 height 105
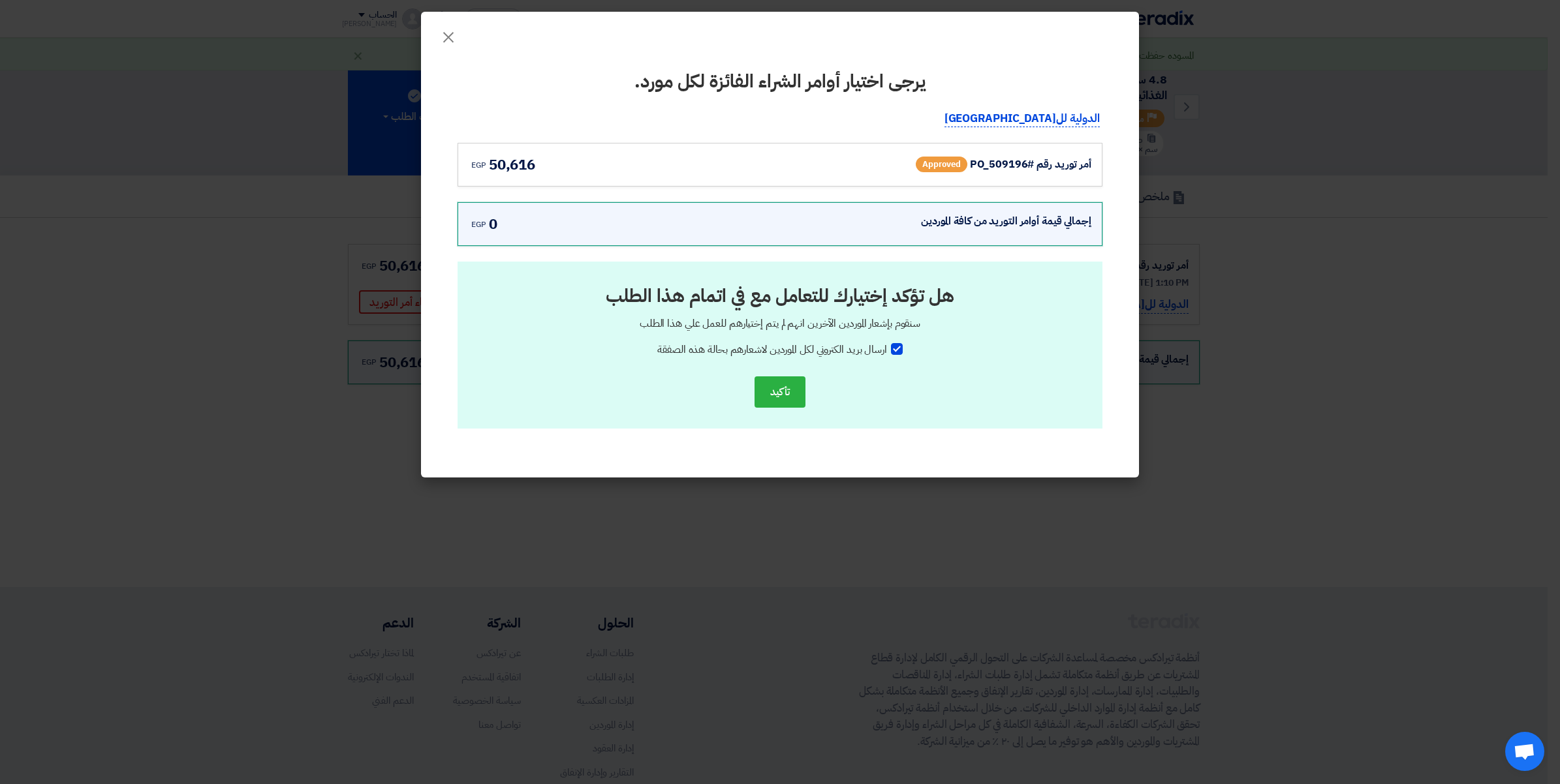
click at [1043, 154] on div "أمر توريد رقم #PO_509196 Approved" at bounding box center [964, 164] width 255 height 21
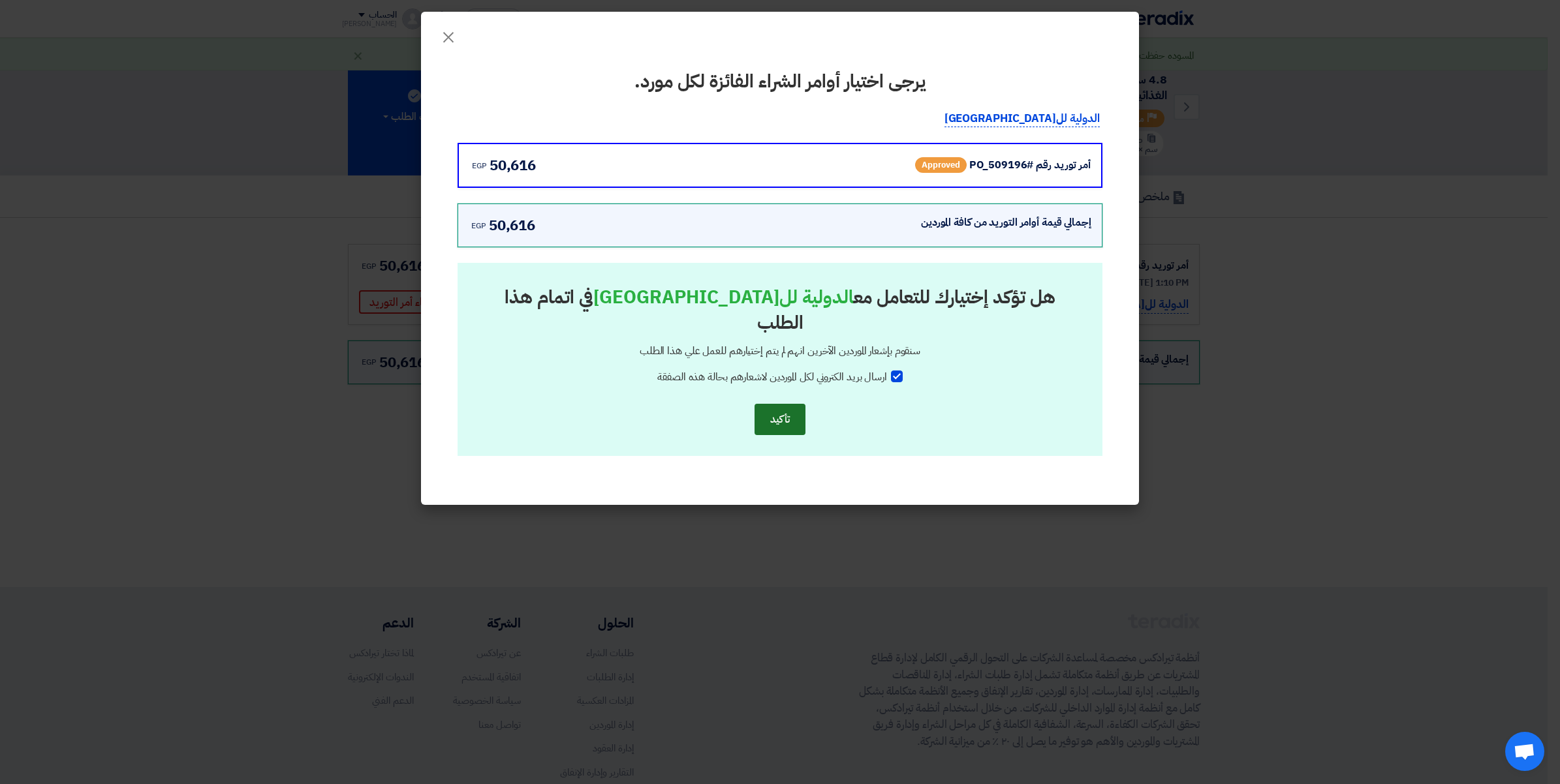
click at [783, 404] on button "تأكيد" at bounding box center [779, 420] width 51 height 32
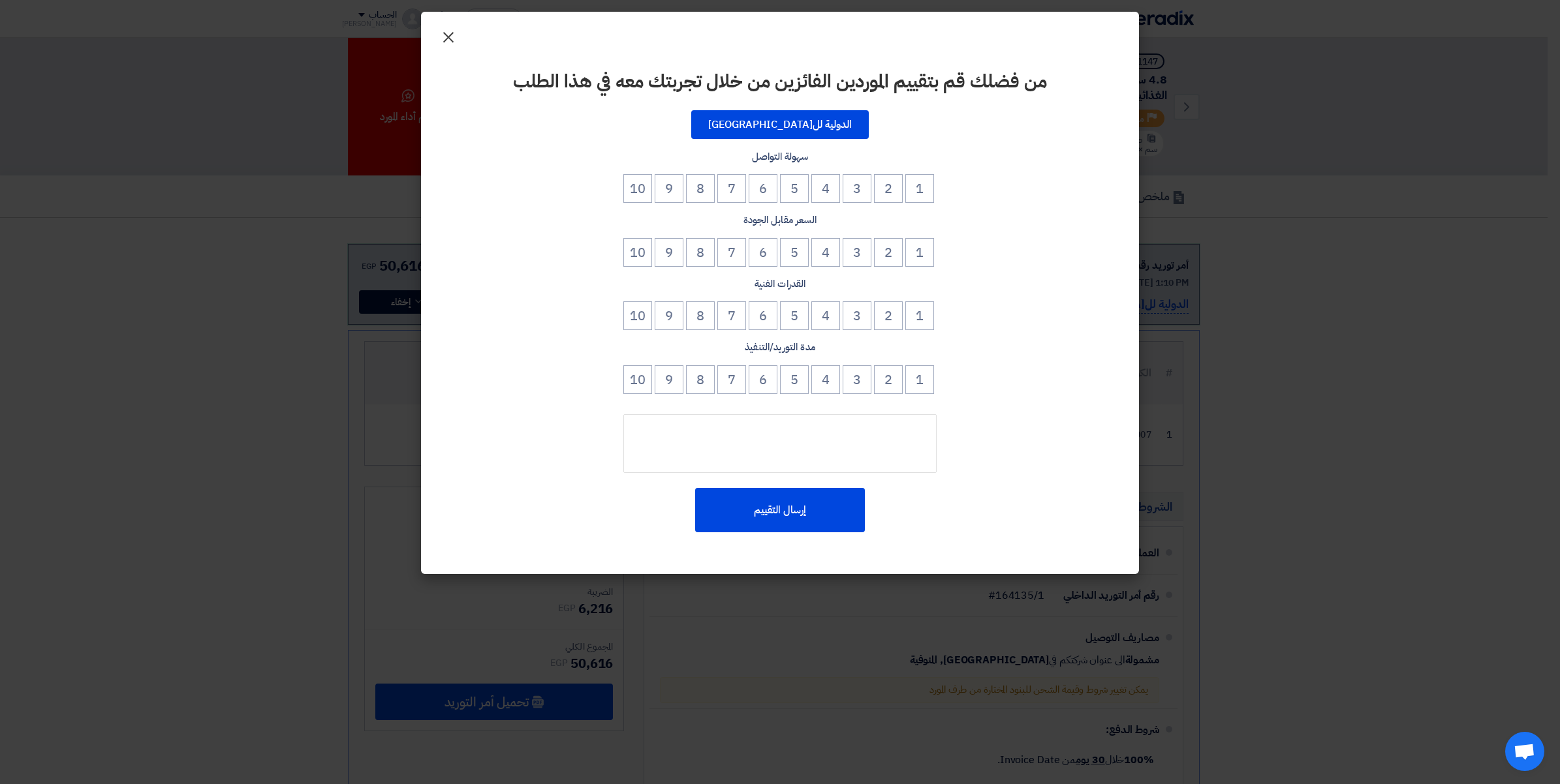
click at [443, 39] on span "×" at bounding box center [448, 37] width 16 height 39
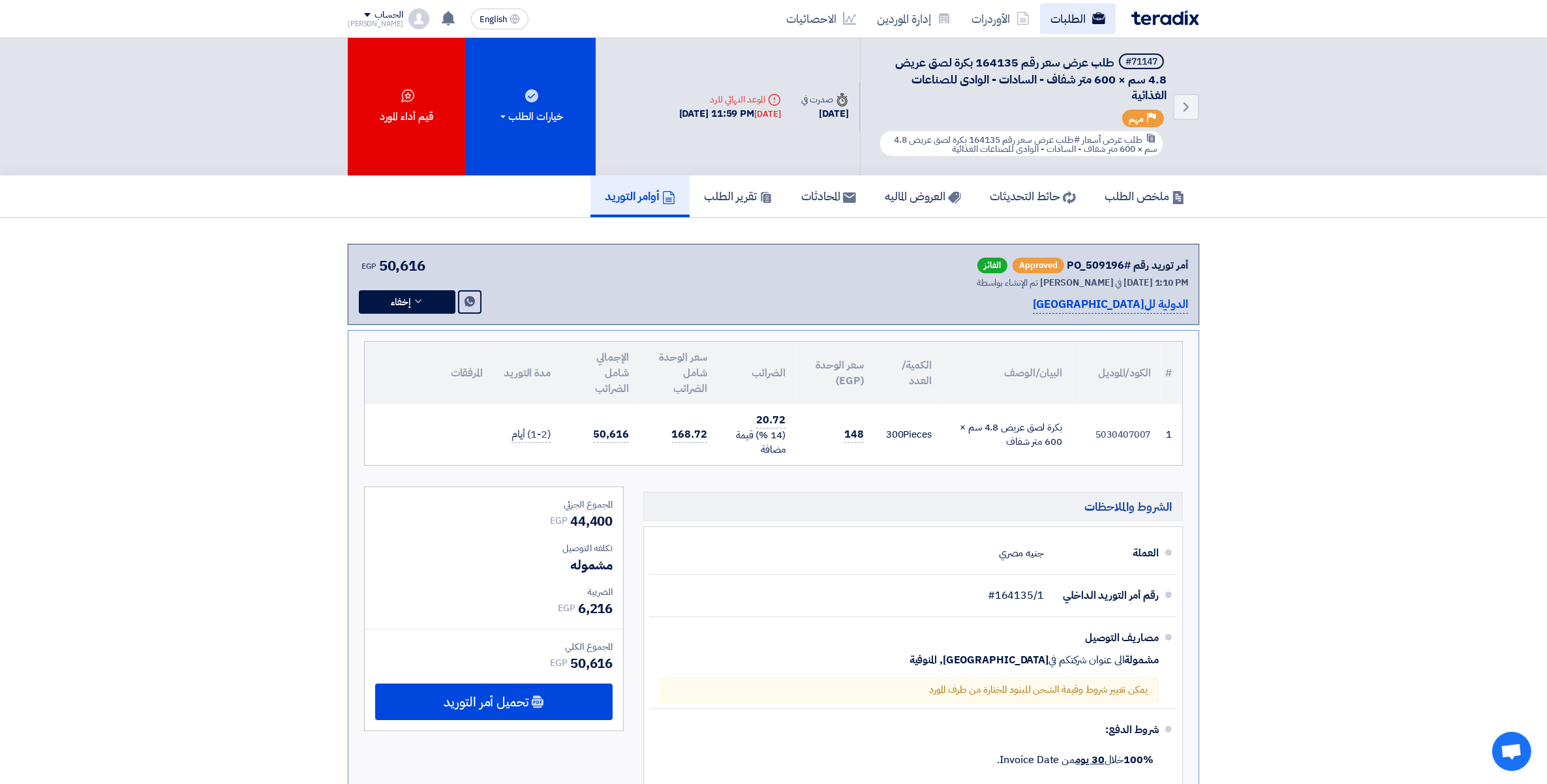
click at [1081, 22] on link "الطلبات" at bounding box center [1078, 19] width 75 height 31
